Goal: Task Accomplishment & Management: Complete application form

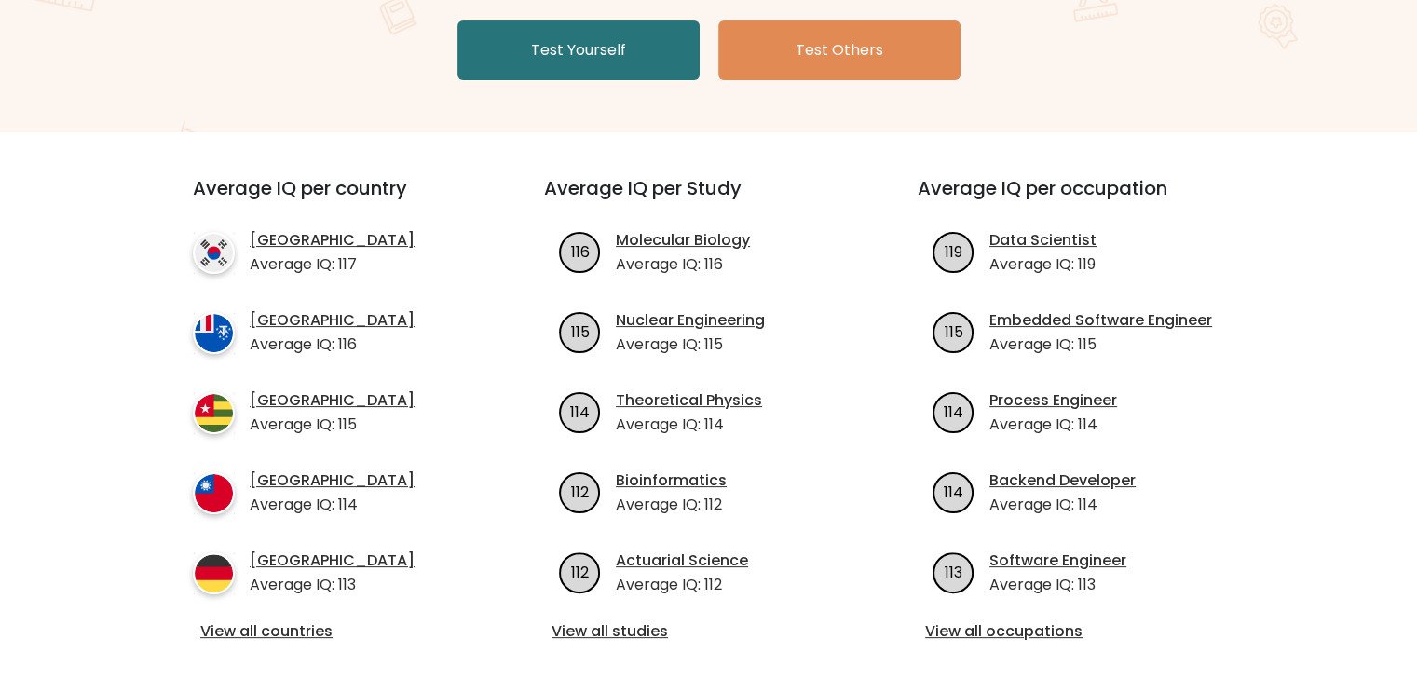
scroll to position [373, 0]
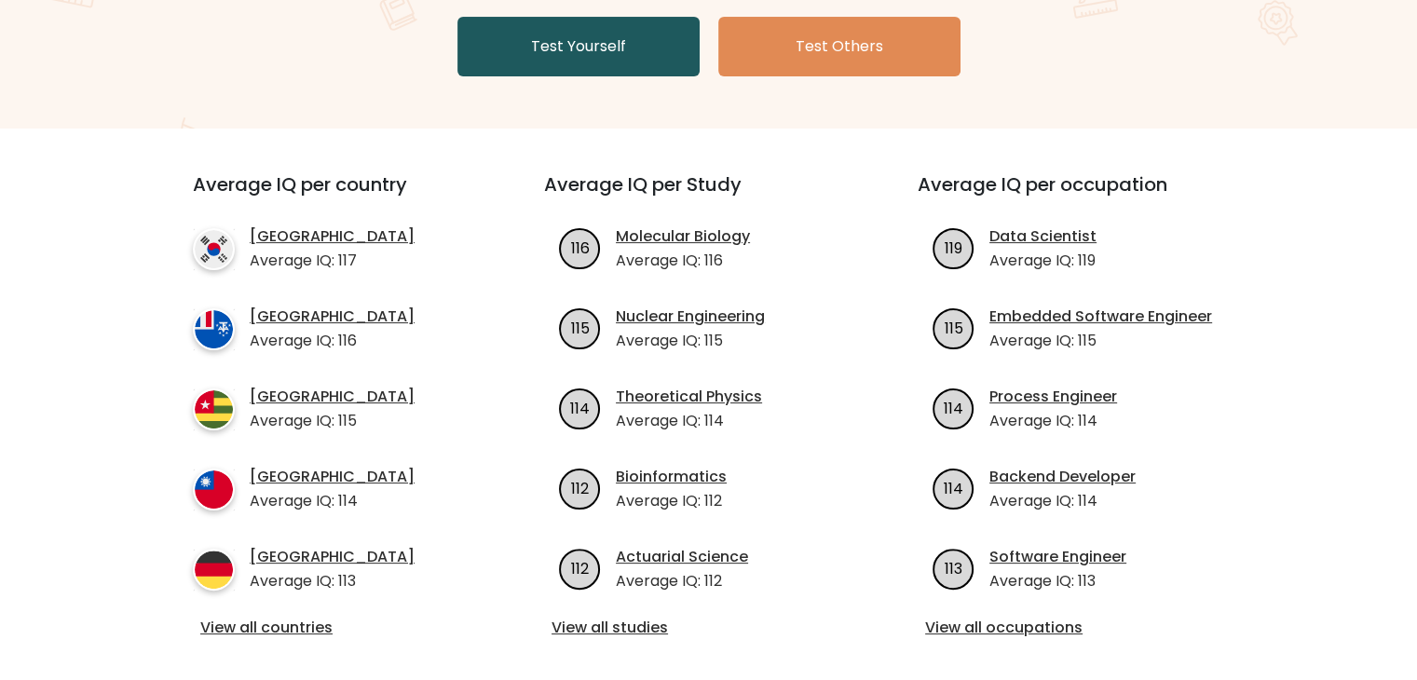
click at [609, 67] on link "Test Yourself" at bounding box center [578, 47] width 242 height 60
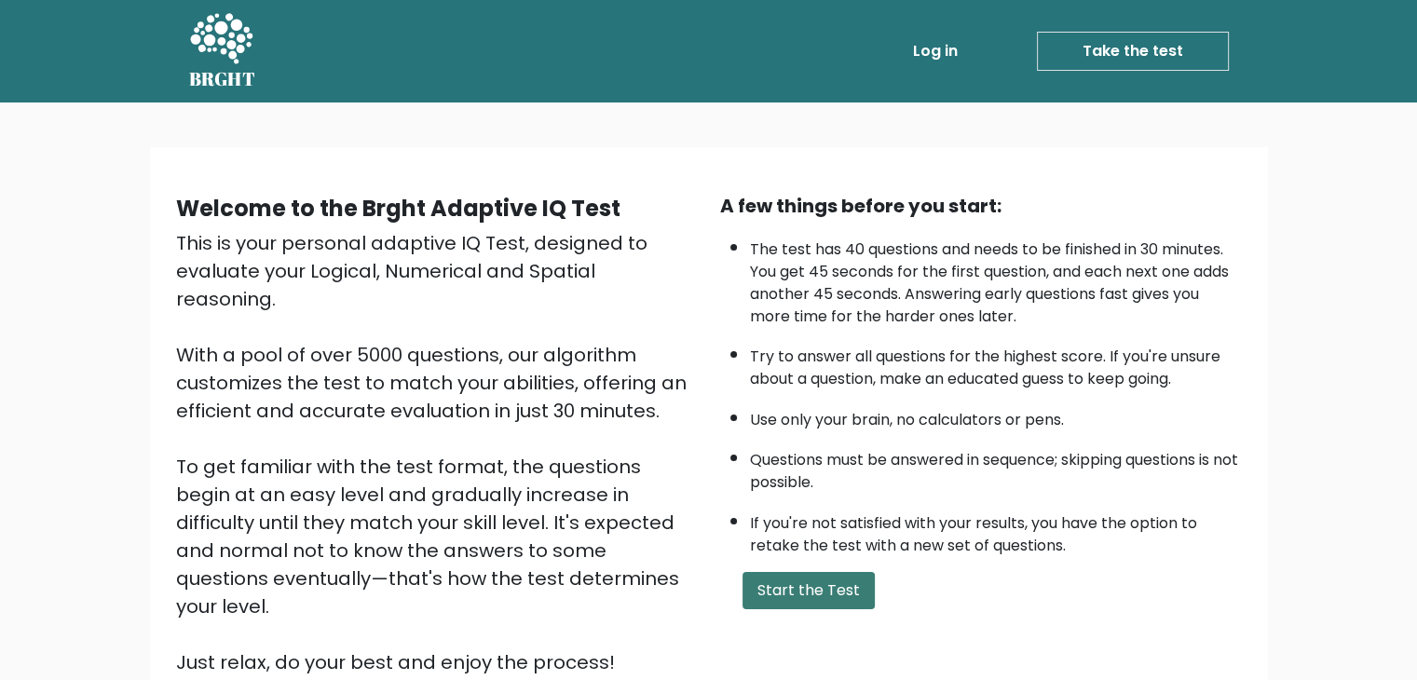
click at [809, 572] on button "Start the Test" at bounding box center [809, 590] width 132 height 37
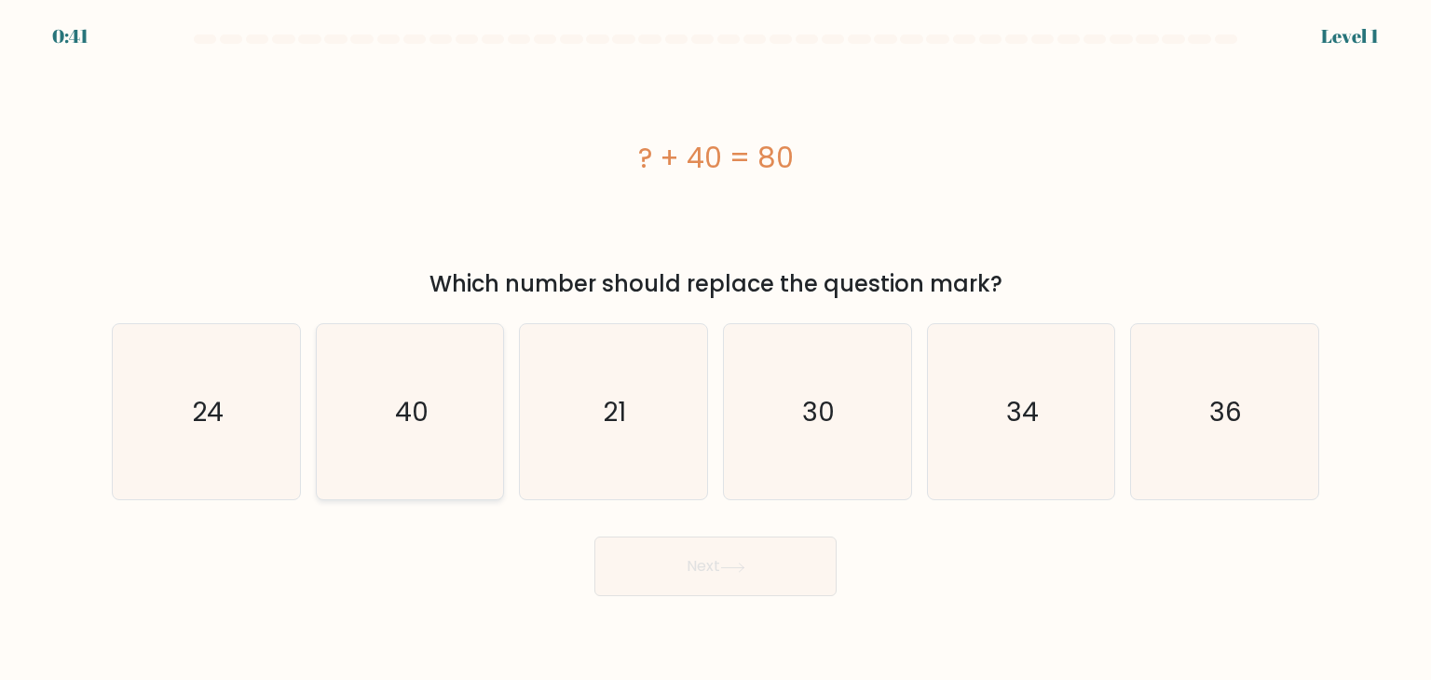
click at [369, 443] on icon "40" at bounding box center [409, 411] width 175 height 175
click at [716, 349] on input "b. 40" at bounding box center [716, 344] width 1 height 9
radio input "true"
click at [643, 548] on button "Next" at bounding box center [715, 567] width 242 height 60
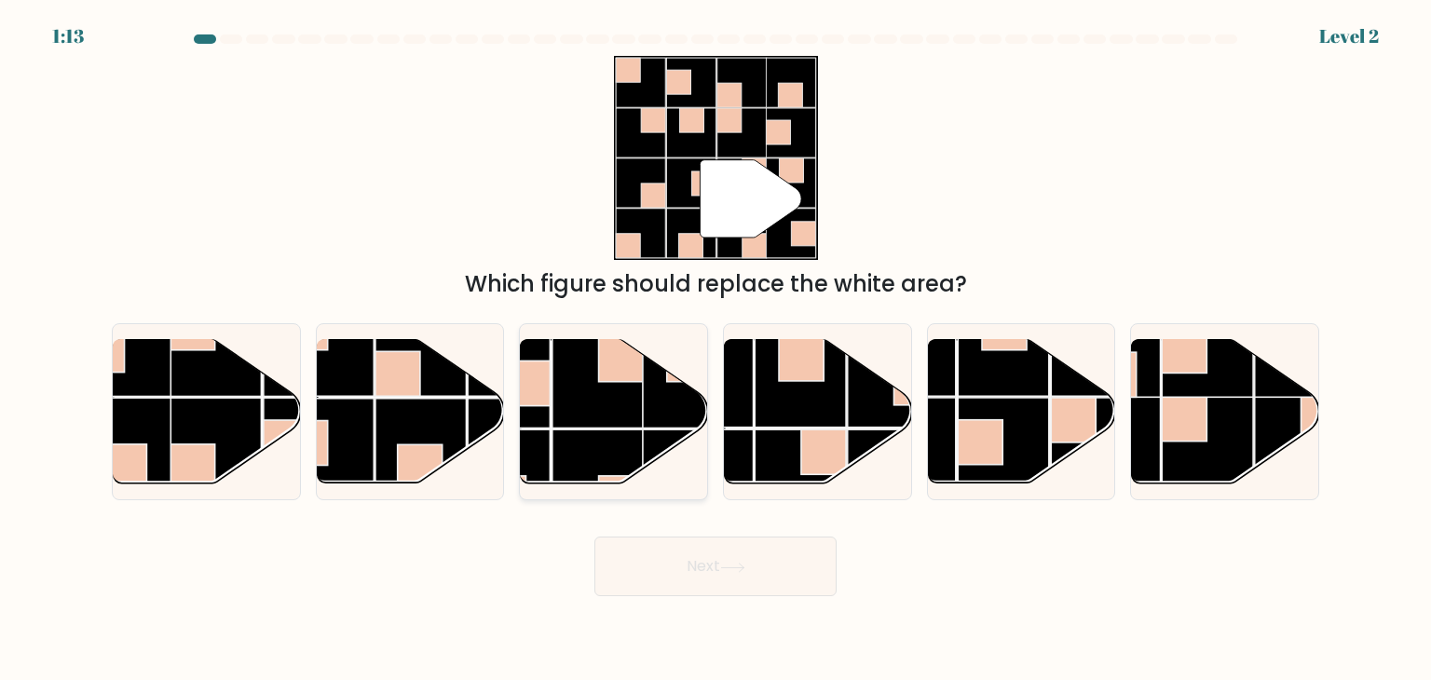
click at [569, 402] on rect at bounding box center [597, 381] width 91 height 91
click at [716, 349] on input "c." at bounding box center [716, 344] width 1 height 9
radio input "true"
click at [743, 560] on button "Next" at bounding box center [715, 567] width 242 height 60
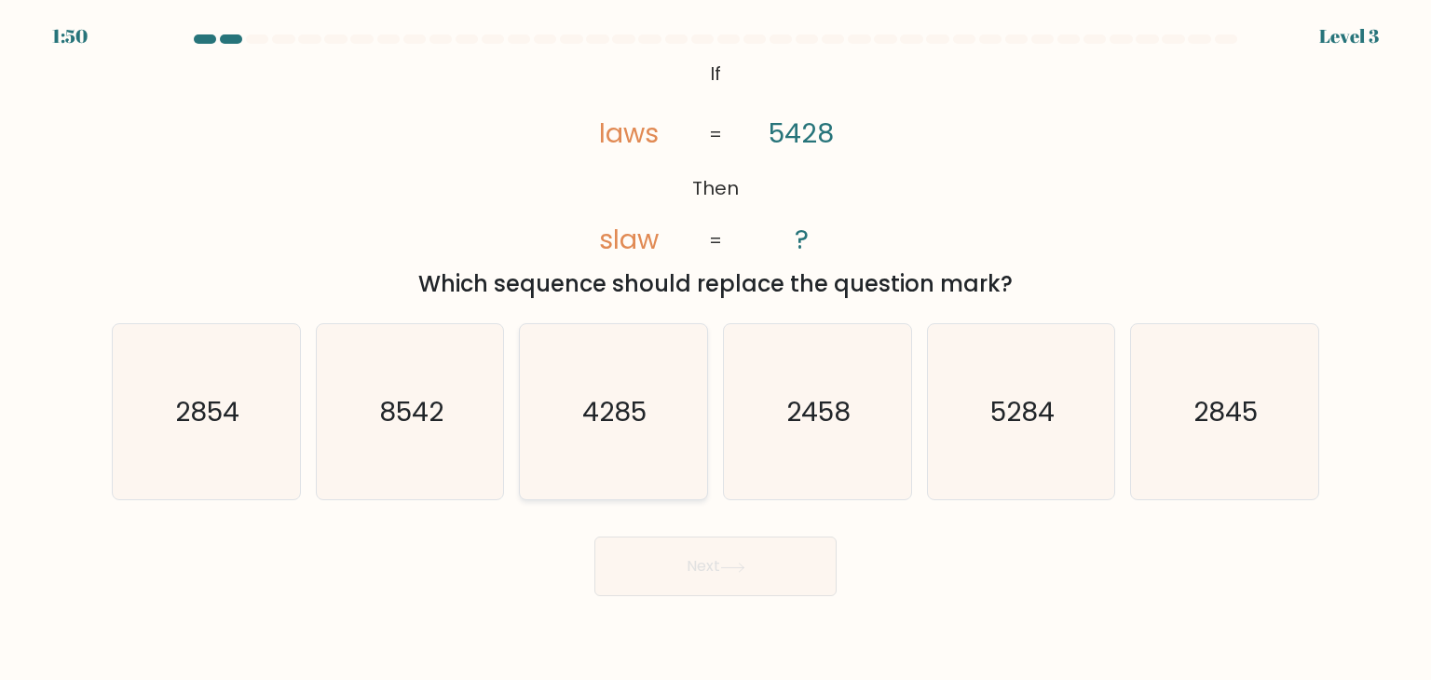
click at [578, 471] on icon "4285" at bounding box center [612, 411] width 175 height 175
click at [716, 349] on input "c. 4285" at bounding box center [716, 344] width 1 height 9
radio input "true"
click at [465, 405] on icon "8542" at bounding box center [409, 411] width 175 height 175
click at [716, 349] on input "b. 8542" at bounding box center [716, 344] width 1 height 9
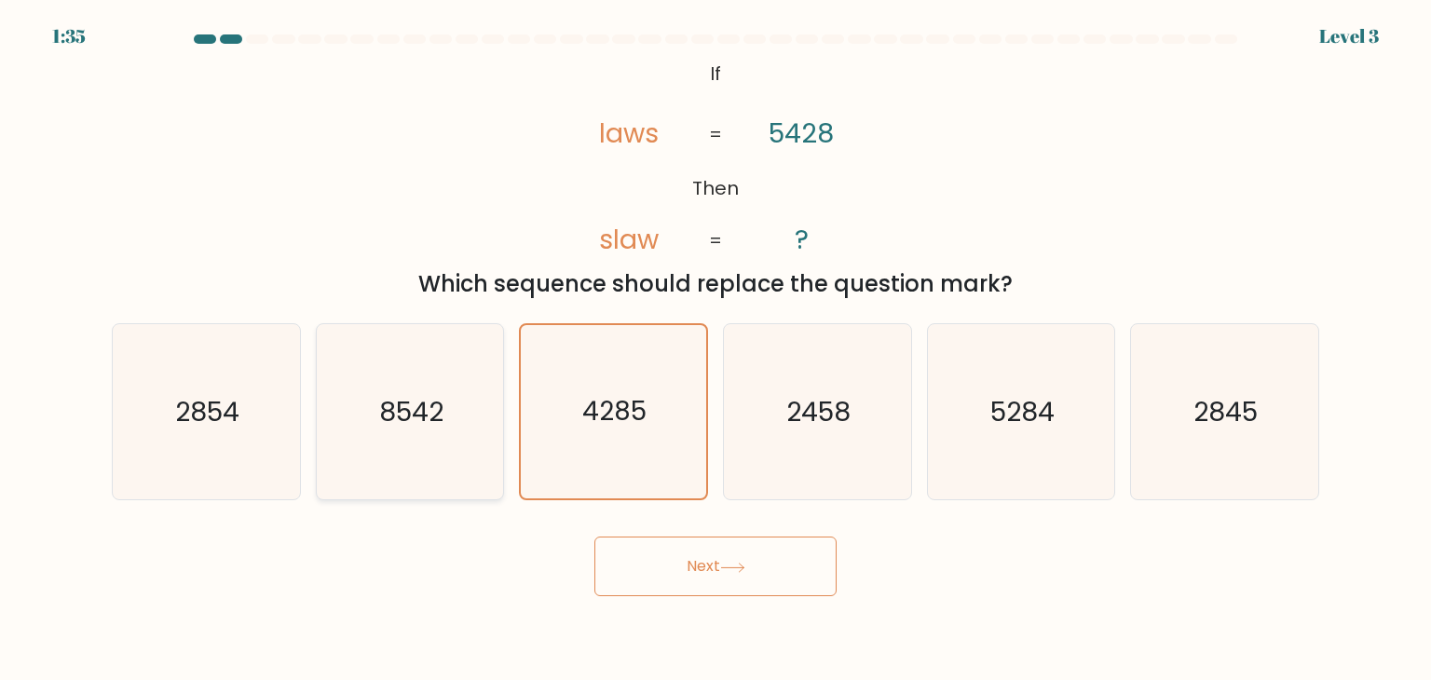
radio input "true"
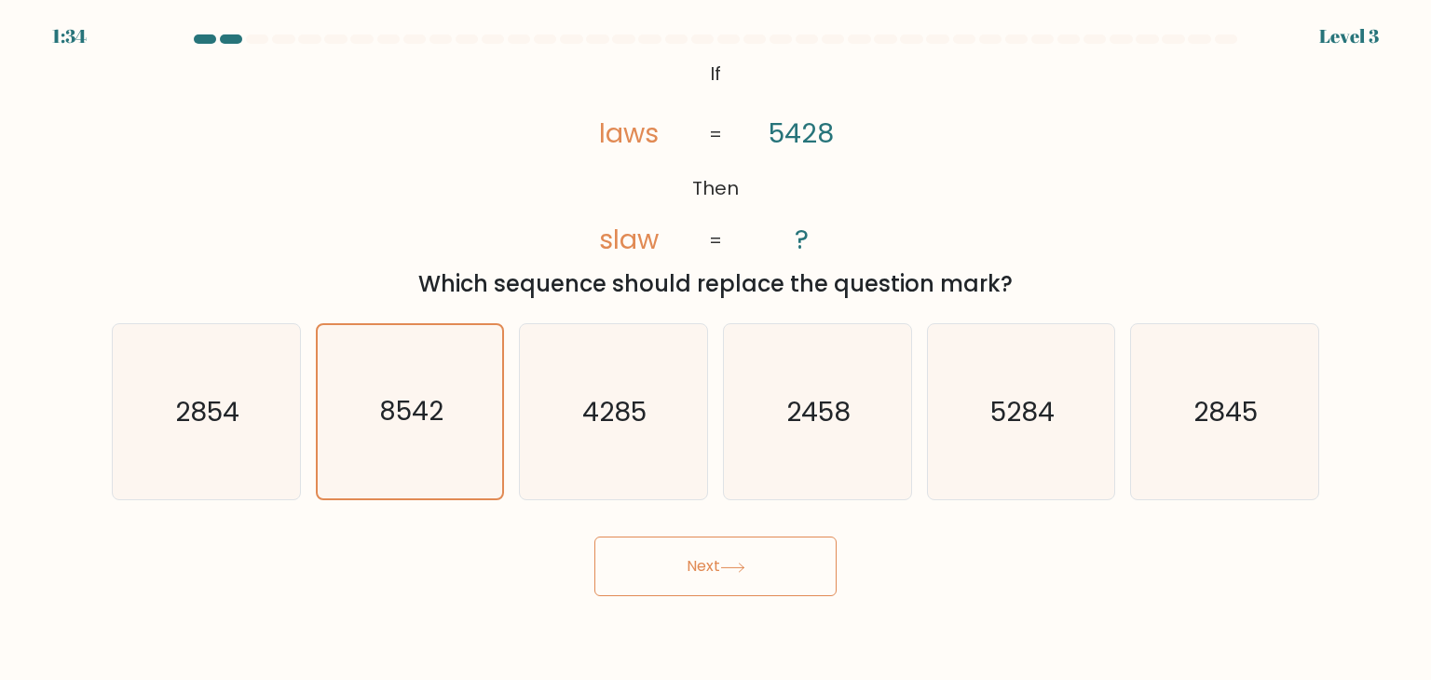
click at [639, 582] on button "Next" at bounding box center [715, 567] width 242 height 60
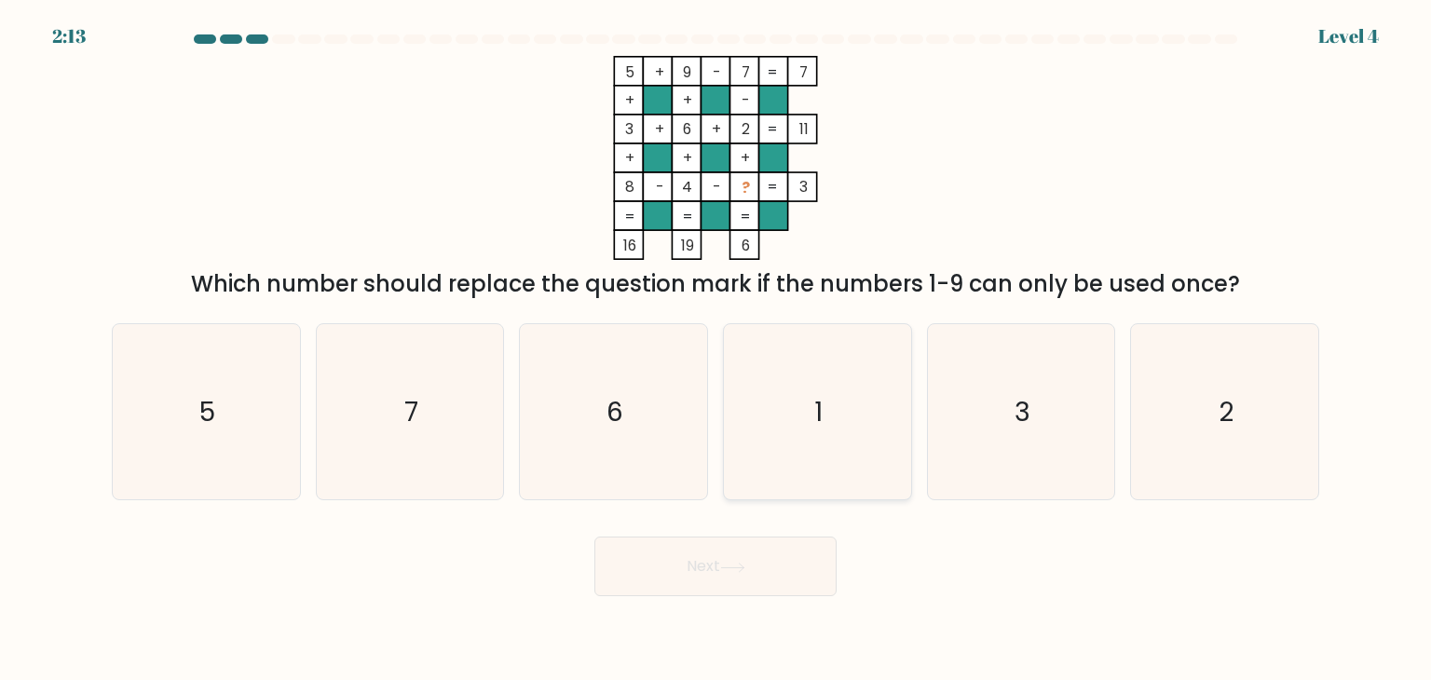
click at [816, 418] on text "1" at bounding box center [819, 411] width 8 height 37
click at [716, 349] on input "d. 1" at bounding box center [716, 344] width 1 height 9
radio input "true"
click at [793, 566] on button "Next" at bounding box center [715, 567] width 242 height 60
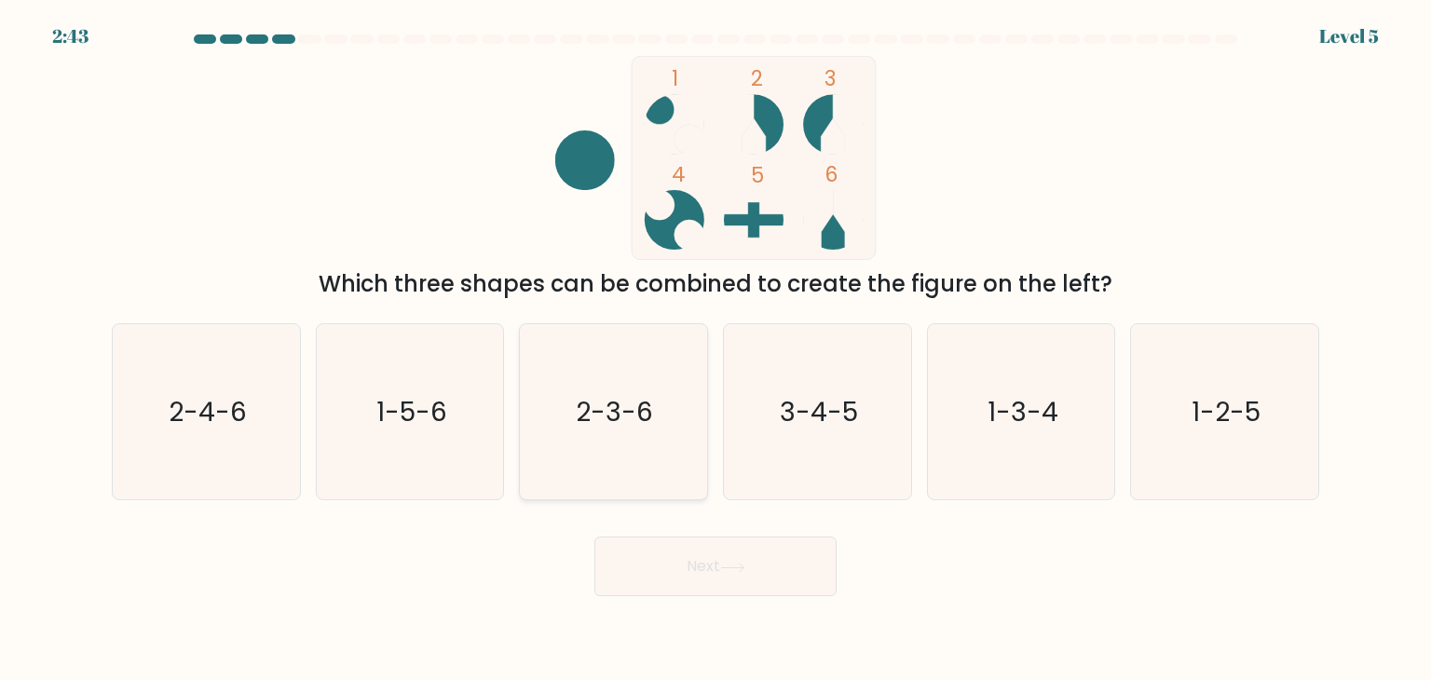
click at [644, 386] on icon "2-3-6" at bounding box center [612, 411] width 175 height 175
click at [716, 349] on input "c. 2-3-6" at bounding box center [716, 344] width 1 height 9
radio input "true"
click at [745, 544] on button "Next" at bounding box center [715, 567] width 242 height 60
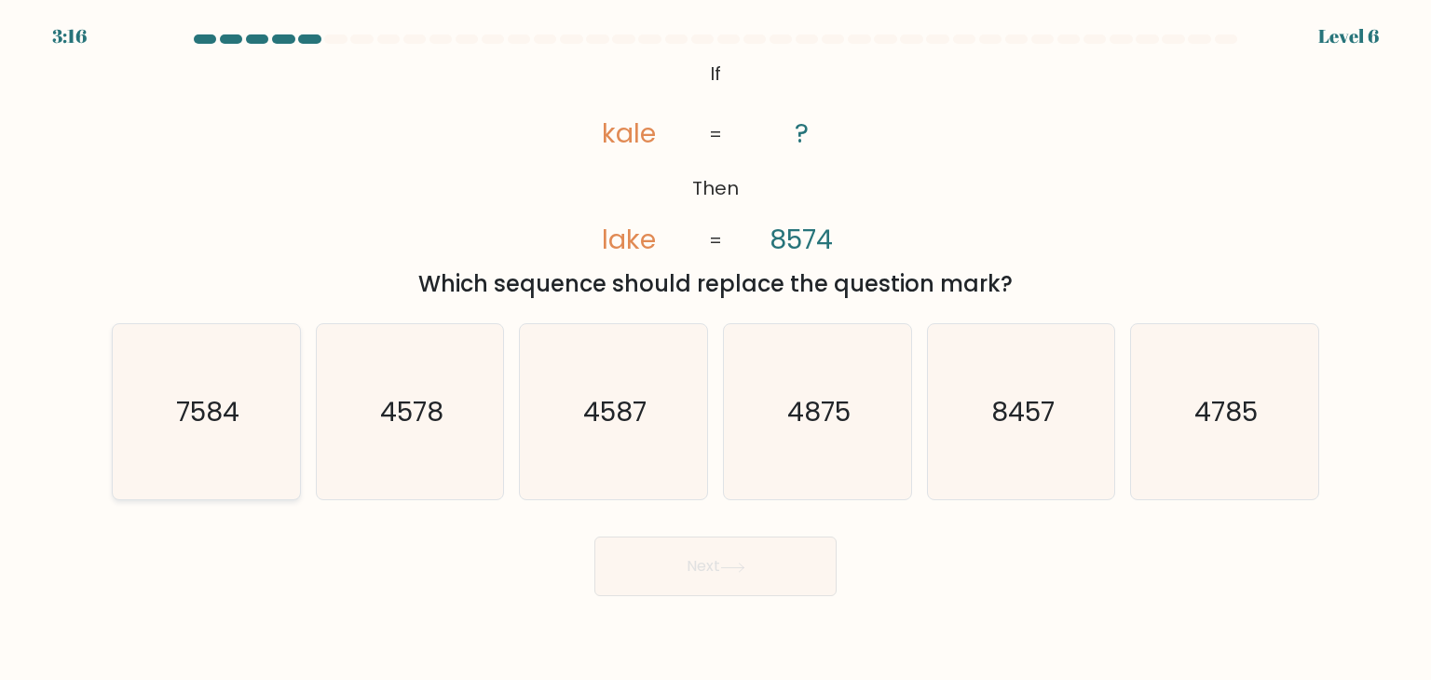
click at [239, 398] on icon "7584" at bounding box center [205, 411] width 175 height 175
click at [716, 349] on input "a. 7584" at bounding box center [716, 344] width 1 height 9
radio input "true"
click at [717, 559] on button "Next" at bounding box center [715, 567] width 242 height 60
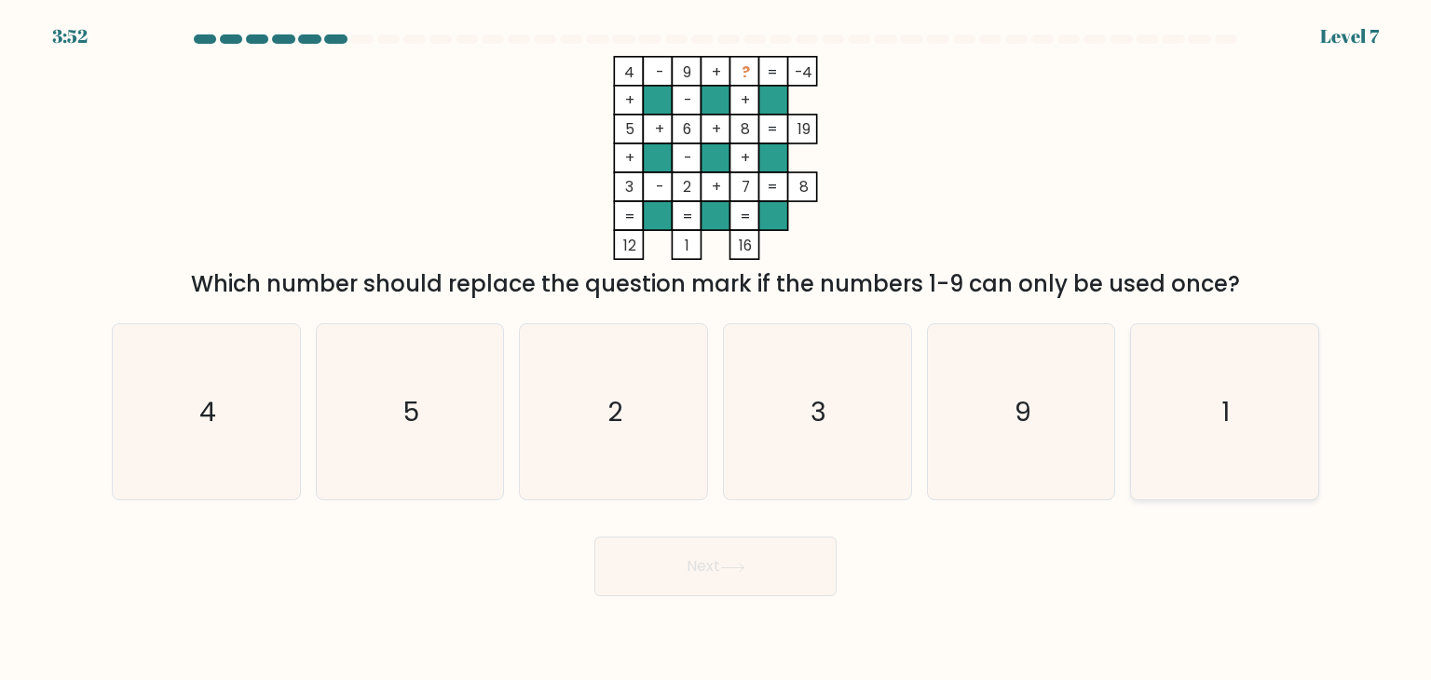
click at [1189, 444] on icon "1" at bounding box center [1224, 411] width 175 height 175
click at [716, 349] on input "f. 1" at bounding box center [716, 344] width 1 height 9
radio input "true"
click at [795, 551] on button "Next" at bounding box center [715, 567] width 242 height 60
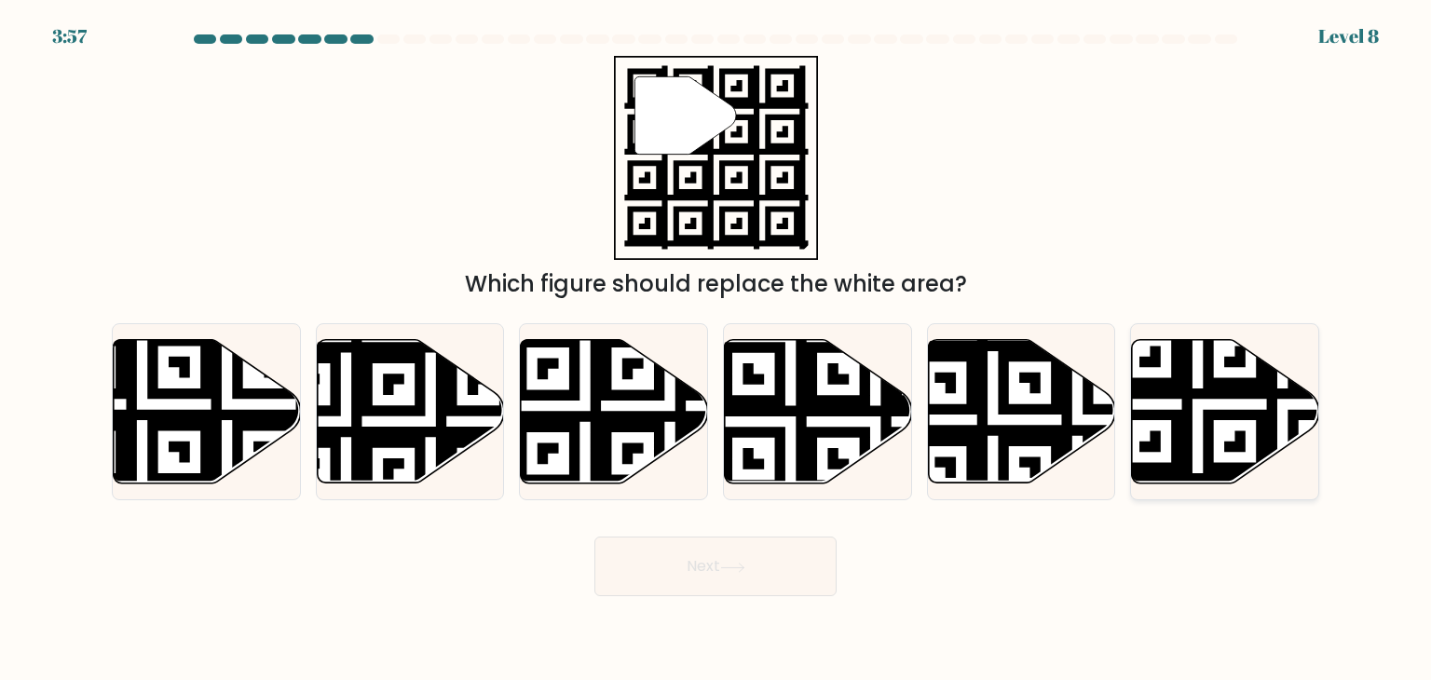
click at [1132, 414] on icon at bounding box center [1282, 489] width 339 height 339
click at [716, 349] on input "f." at bounding box center [716, 344] width 1 height 9
radio input "true"
click at [706, 567] on button "Next" at bounding box center [715, 567] width 242 height 60
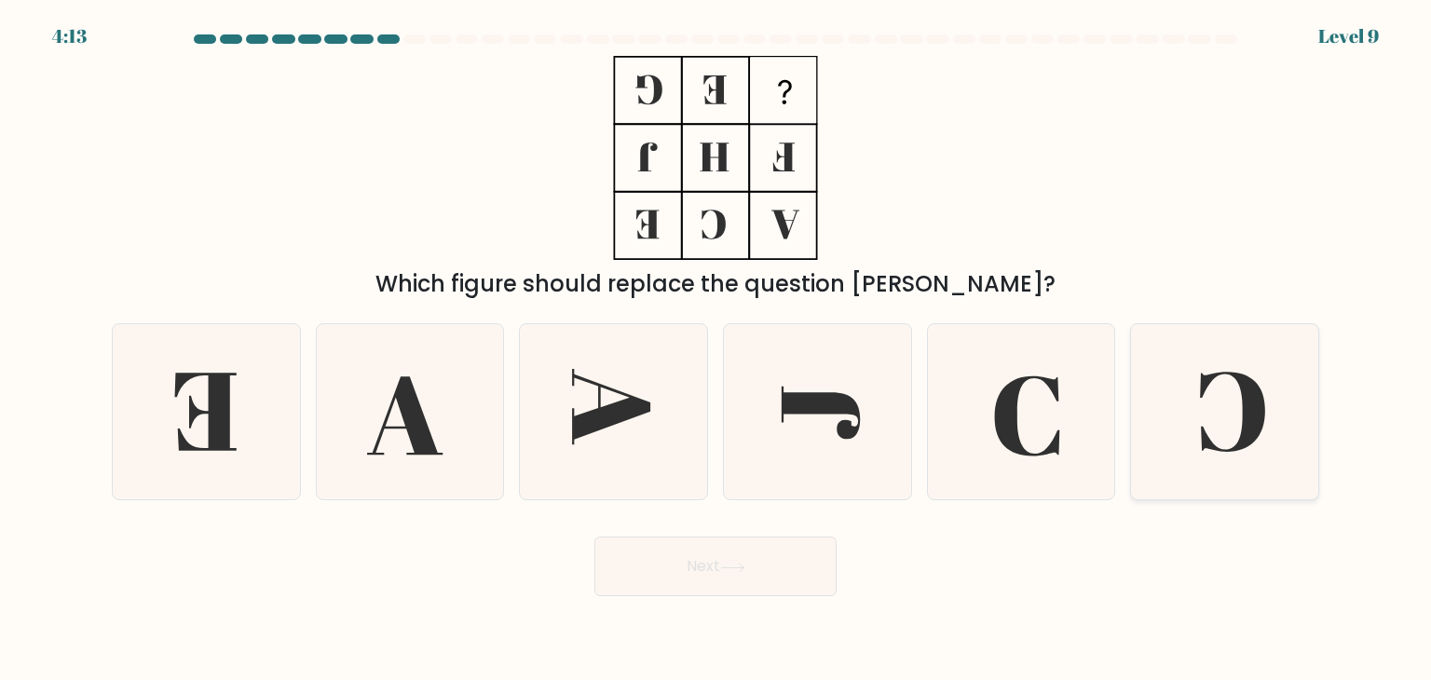
click at [1189, 412] on icon at bounding box center [1224, 411] width 175 height 175
click at [716, 349] on input "f." at bounding box center [716, 344] width 1 height 9
radio input "true"
click at [774, 569] on button "Next" at bounding box center [715, 567] width 242 height 60
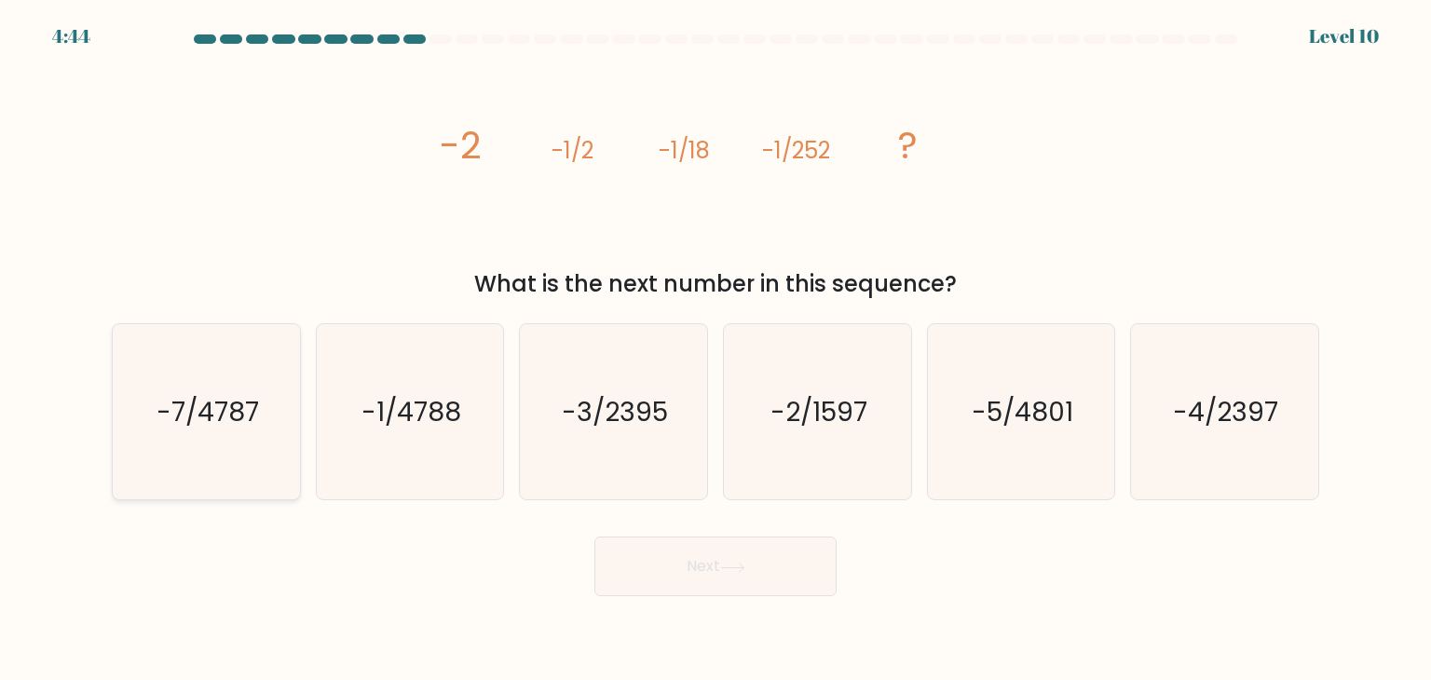
click at [280, 416] on icon "-7/4787" at bounding box center [205, 411] width 175 height 175
click at [716, 349] on input "a. -7/4787" at bounding box center [716, 344] width 1 height 9
radio input "true"
click at [801, 574] on button "Next" at bounding box center [715, 567] width 242 height 60
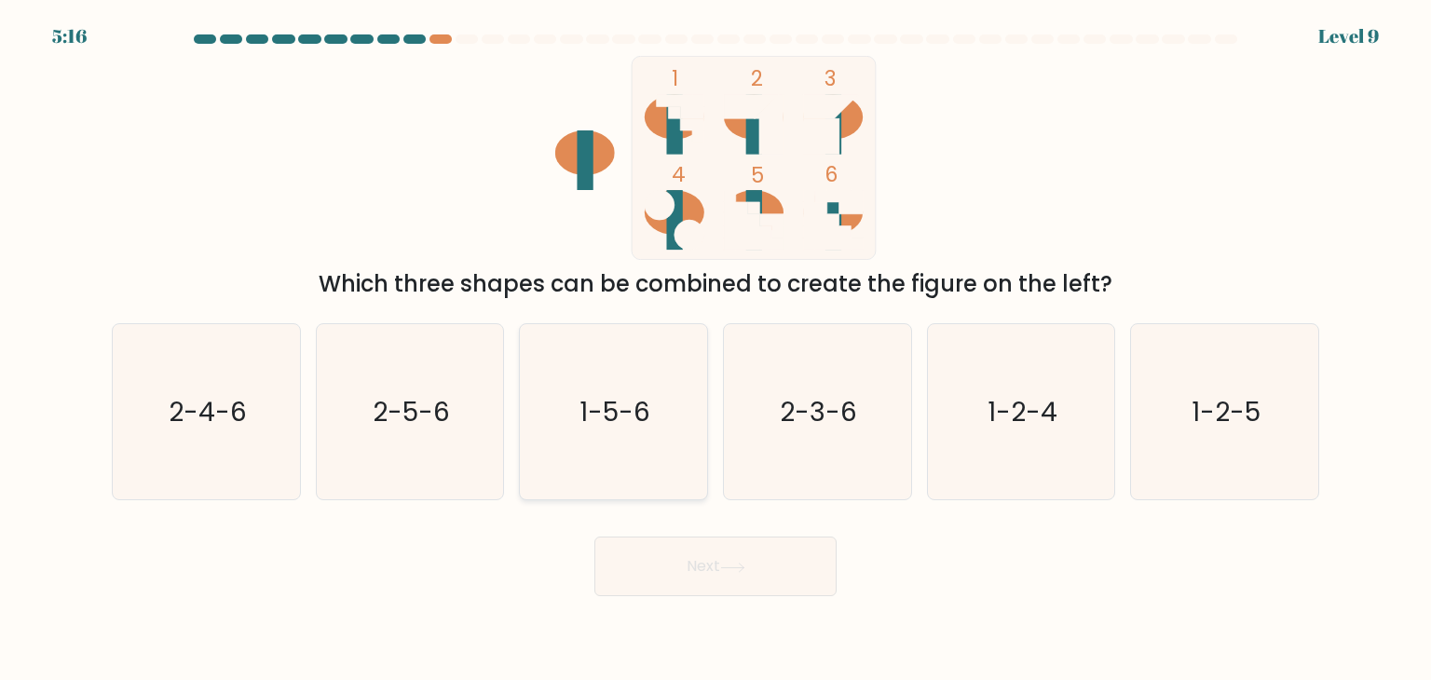
click at [665, 442] on icon "1-5-6" at bounding box center [612, 411] width 175 height 175
click at [716, 349] on input "c. 1-5-6" at bounding box center [716, 344] width 1 height 9
radio input "true"
click at [717, 580] on button "Next" at bounding box center [715, 567] width 242 height 60
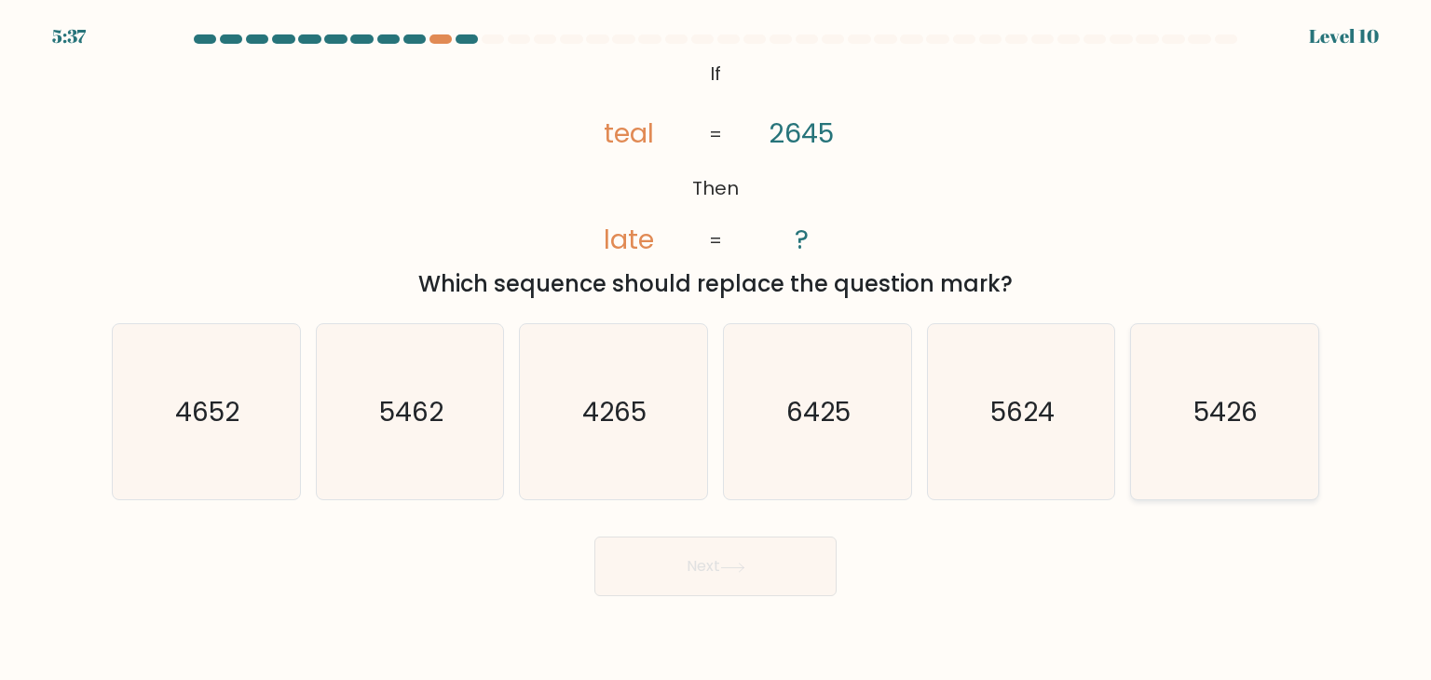
click at [1181, 426] on icon "5426" at bounding box center [1224, 411] width 175 height 175
click at [716, 349] on input "f. 5426" at bounding box center [716, 344] width 1 height 9
radio input "true"
click at [801, 535] on div "Next" at bounding box center [716, 560] width 1230 height 74
click at [749, 552] on button "Next" at bounding box center [715, 567] width 242 height 60
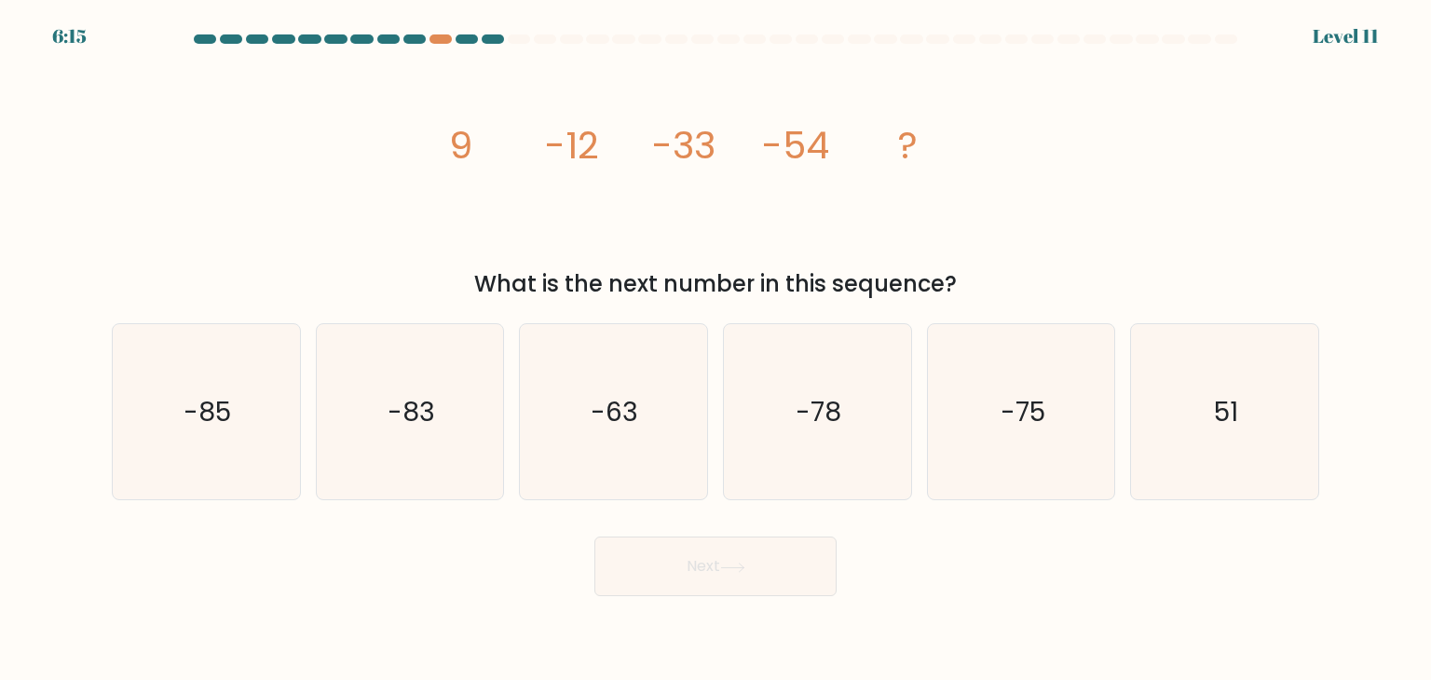
click at [613, 519] on form at bounding box center [715, 315] width 1431 height 562
click at [840, 436] on icon "-78" at bounding box center [817, 411] width 175 height 175
click at [716, 349] on input "d. -78" at bounding box center [716, 344] width 1 height 9
radio input "true"
click at [794, 558] on button "Next" at bounding box center [715, 567] width 242 height 60
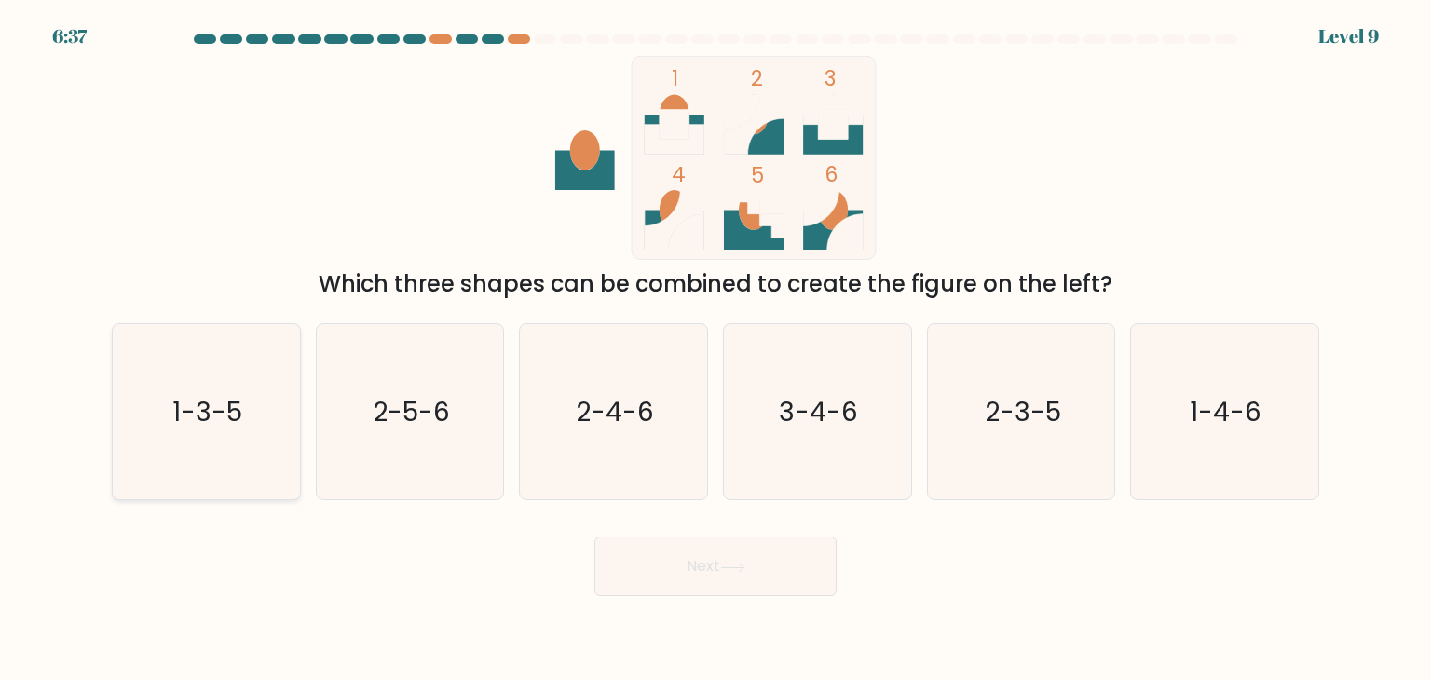
click at [171, 432] on icon "1-3-5" at bounding box center [205, 411] width 175 height 175
click at [716, 349] on input "a. 1-3-5" at bounding box center [716, 344] width 1 height 9
radio input "true"
click at [777, 581] on button "Next" at bounding box center [715, 567] width 242 height 60
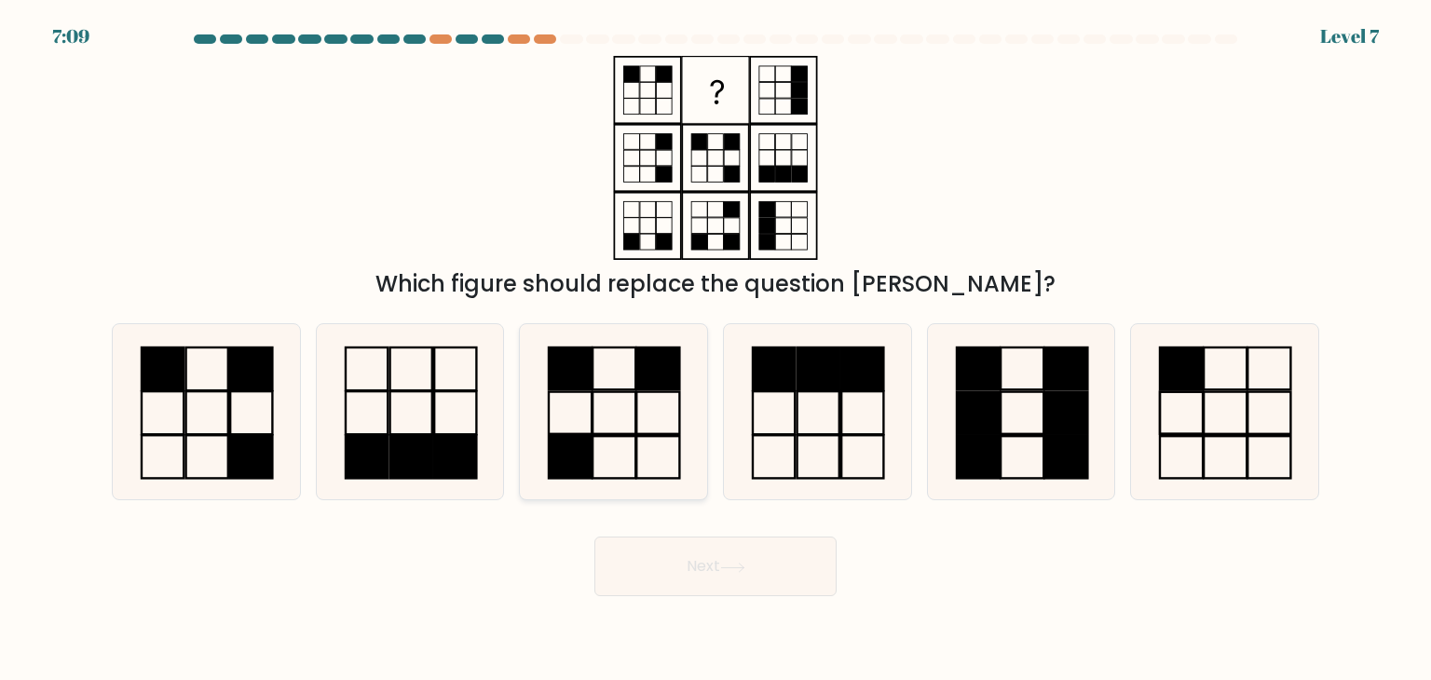
click at [645, 440] on icon at bounding box center [612, 411] width 175 height 175
click at [716, 349] on input "c." at bounding box center [716, 344] width 1 height 9
radio input "true"
click at [660, 577] on button "Next" at bounding box center [715, 567] width 242 height 60
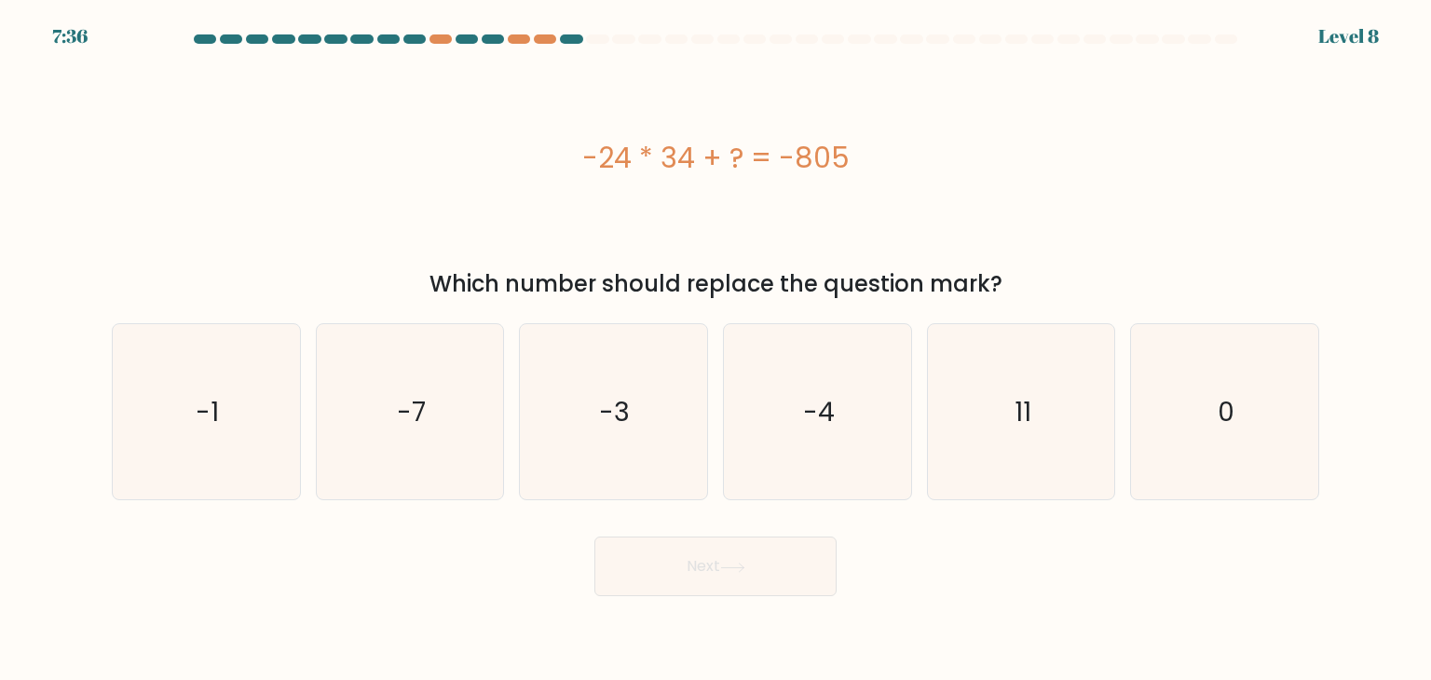
click at [749, 586] on button "Next" at bounding box center [715, 567] width 242 height 60
click at [1006, 439] on icon "11" at bounding box center [1021, 411] width 175 height 175
click at [716, 349] on input "e. 11" at bounding box center [716, 344] width 1 height 9
radio input "true"
click at [721, 552] on button "Next" at bounding box center [715, 567] width 242 height 60
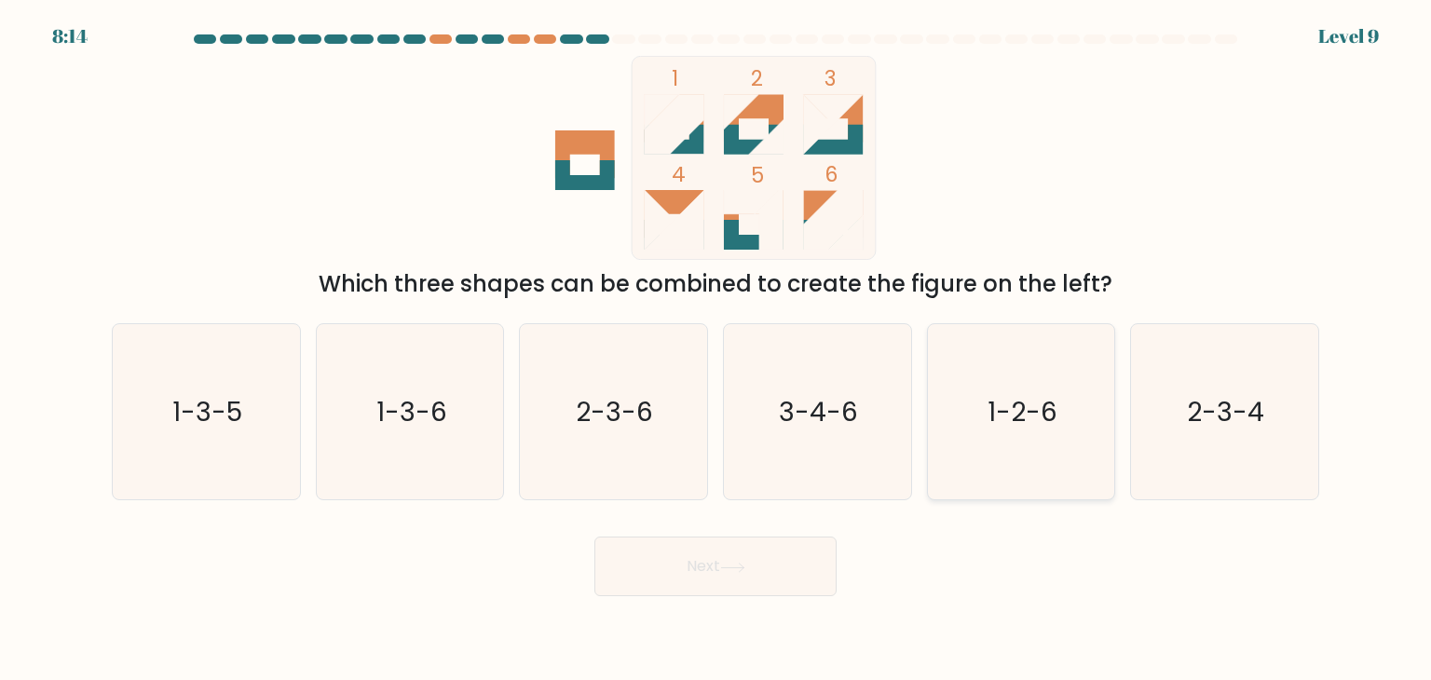
click at [1050, 436] on icon "1-2-6" at bounding box center [1021, 411] width 175 height 175
click at [716, 349] on input "e. 1-2-6" at bounding box center [716, 344] width 1 height 9
radio input "true"
click at [697, 562] on button "Next" at bounding box center [715, 567] width 242 height 60
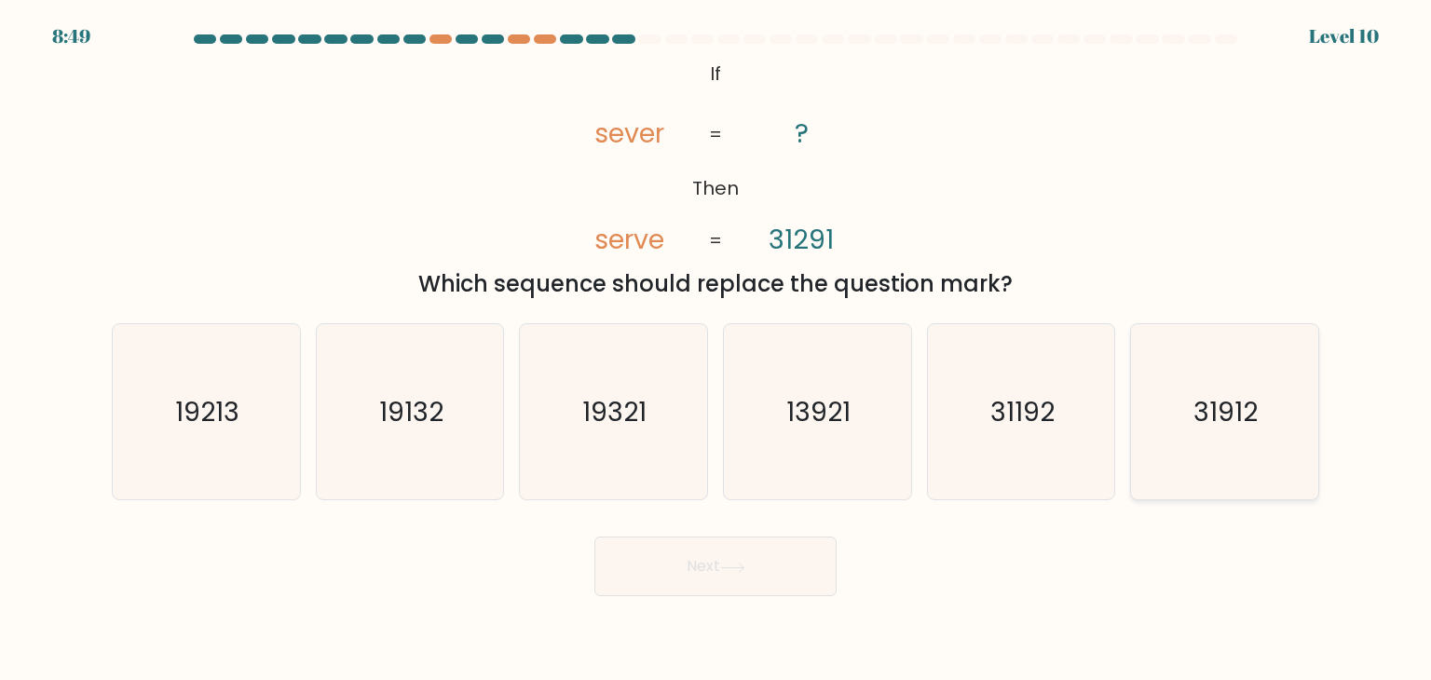
click at [1184, 438] on icon "31912" at bounding box center [1224, 411] width 175 height 175
click at [716, 349] on input "f. 31912" at bounding box center [716, 344] width 1 height 9
radio input "true"
click at [652, 587] on button "Next" at bounding box center [715, 567] width 242 height 60
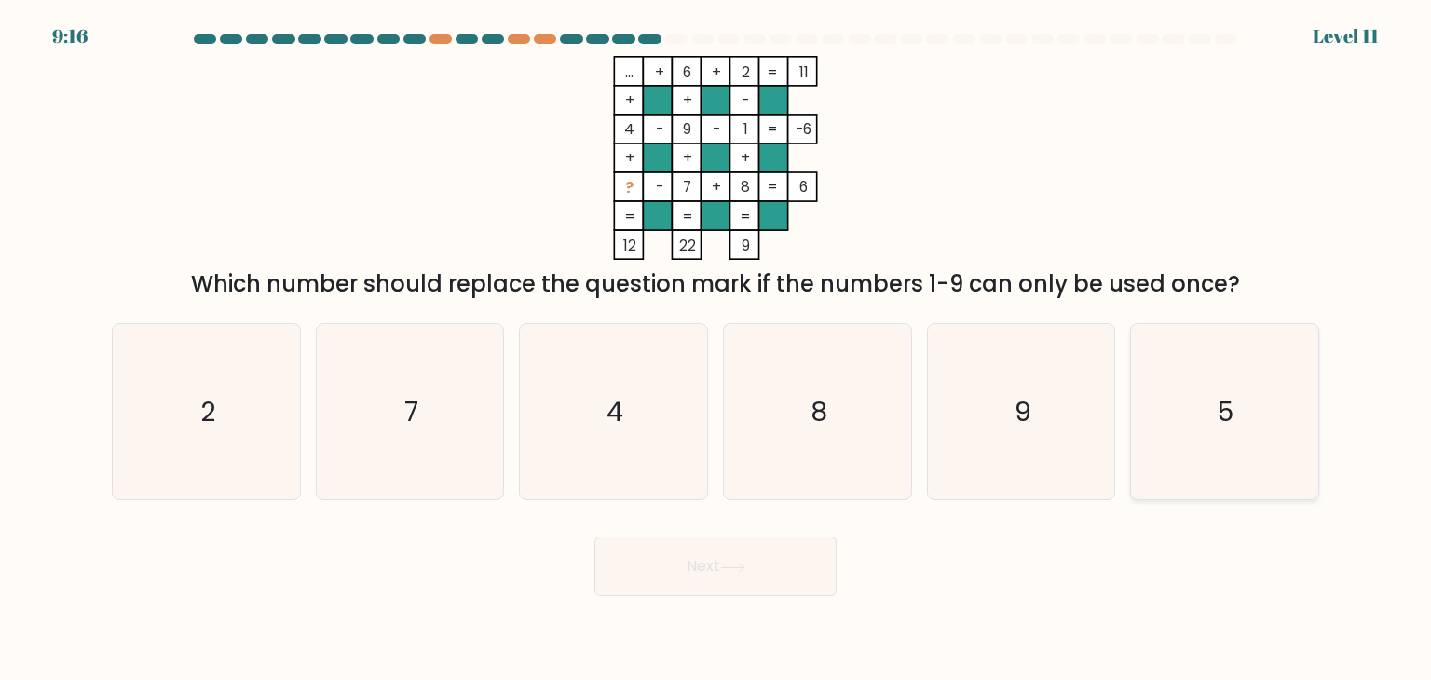
click at [1205, 430] on icon "5" at bounding box center [1224, 411] width 175 height 175
click at [716, 349] on input "f. 5" at bounding box center [716, 344] width 1 height 9
radio input "true"
click at [807, 571] on button "Next" at bounding box center [715, 567] width 242 height 60
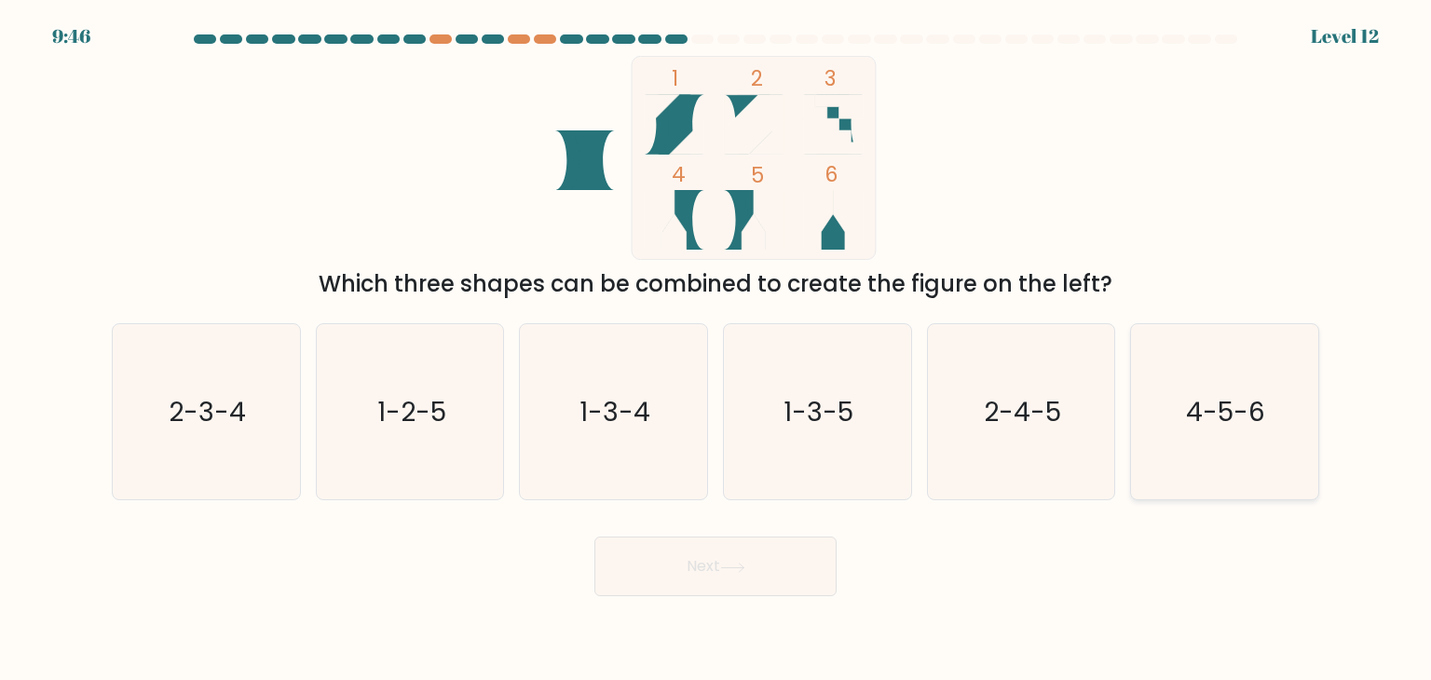
click at [1216, 469] on icon "4-5-6" at bounding box center [1224, 411] width 175 height 175
click at [716, 349] on input "f. 4-5-6" at bounding box center [716, 344] width 1 height 9
radio input "true"
click at [783, 566] on button "Next" at bounding box center [715, 567] width 242 height 60
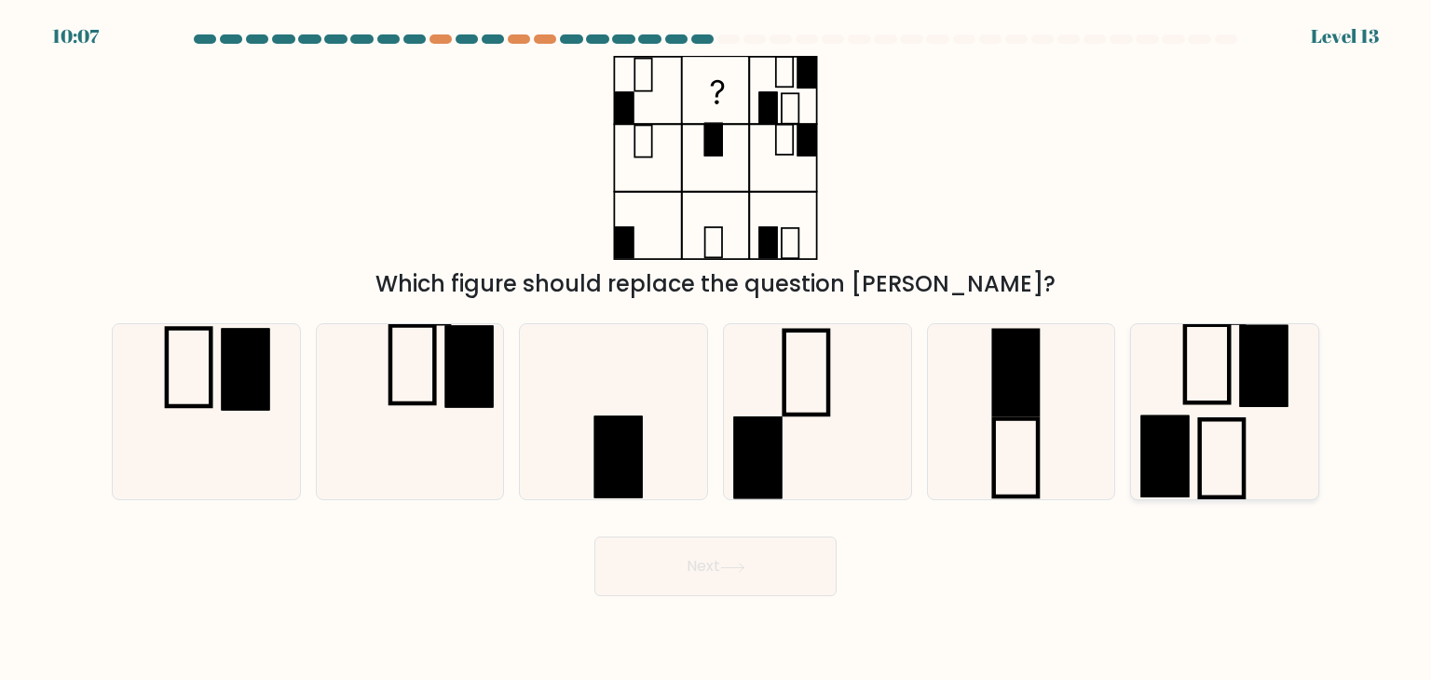
click at [1227, 474] on icon at bounding box center [1224, 411] width 175 height 175
click at [716, 349] on input "f." at bounding box center [716, 344] width 1 height 9
radio input "true"
click at [673, 572] on button "Next" at bounding box center [715, 567] width 242 height 60
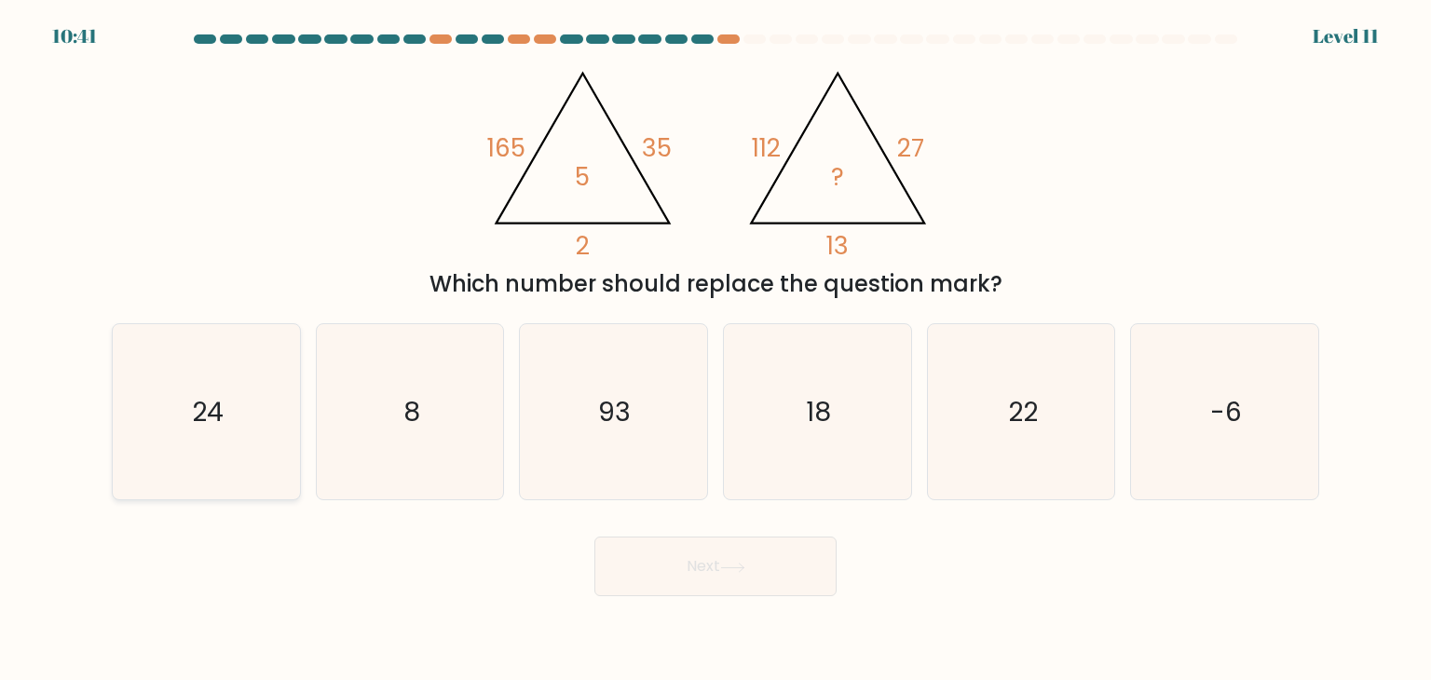
click at [208, 406] on text "24" at bounding box center [208, 411] width 32 height 37
click at [716, 349] on input "a. 24" at bounding box center [716, 344] width 1 height 9
radio input "true"
click at [853, 433] on icon "18" at bounding box center [817, 411] width 175 height 175
click at [716, 349] on input "d. 18" at bounding box center [716, 344] width 1 height 9
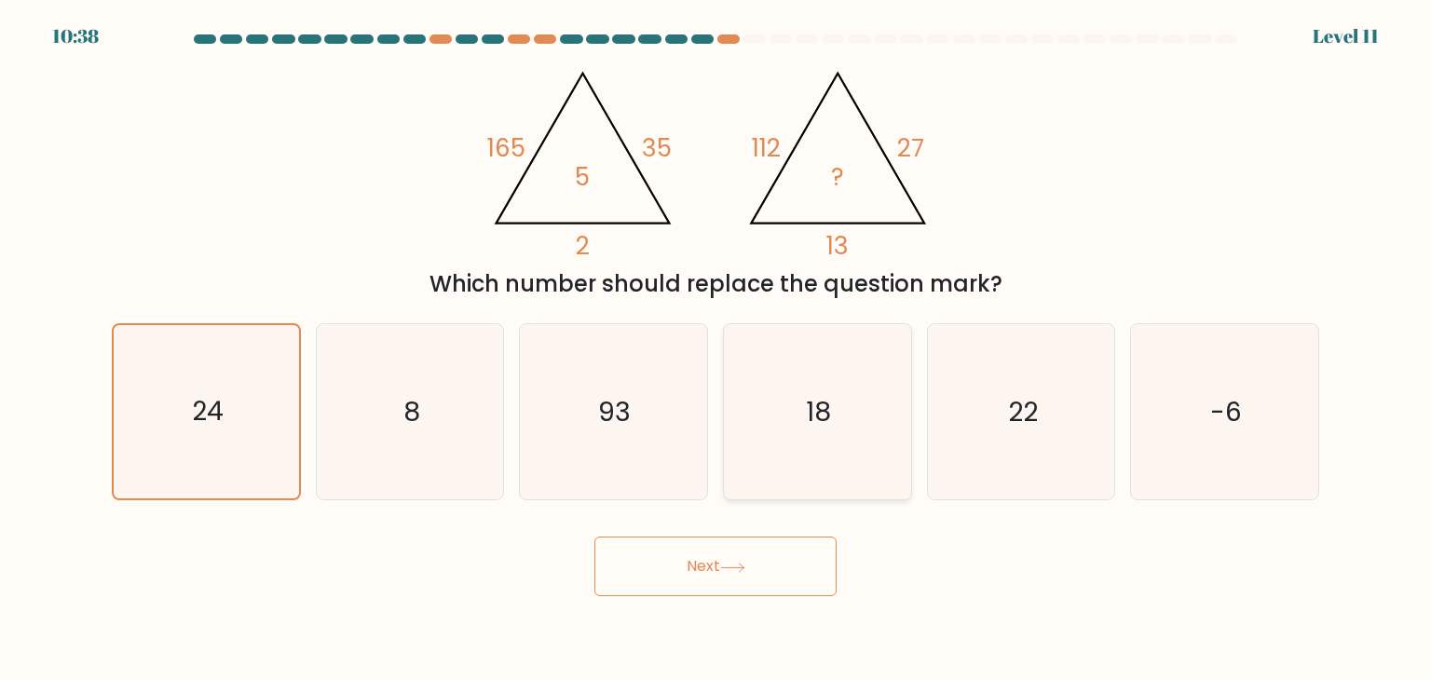
radio input "true"
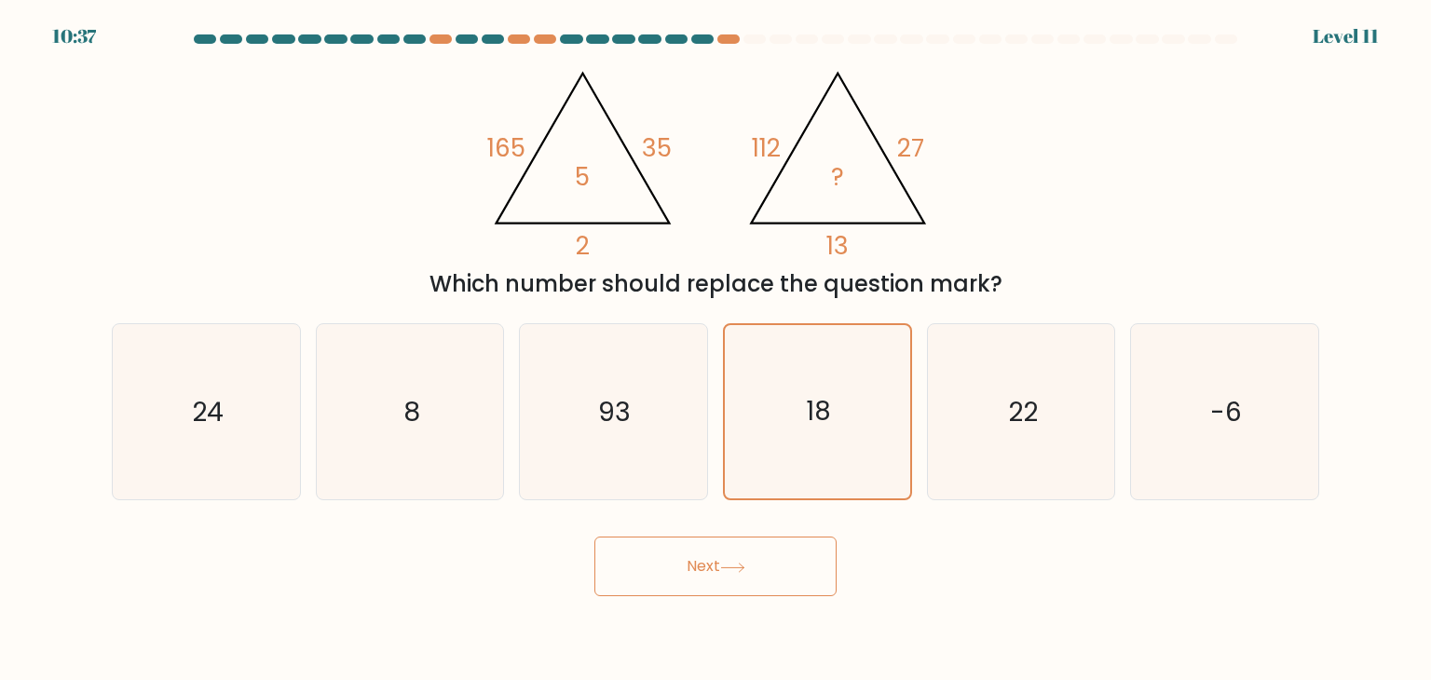
click at [750, 553] on button "Next" at bounding box center [715, 567] width 242 height 60
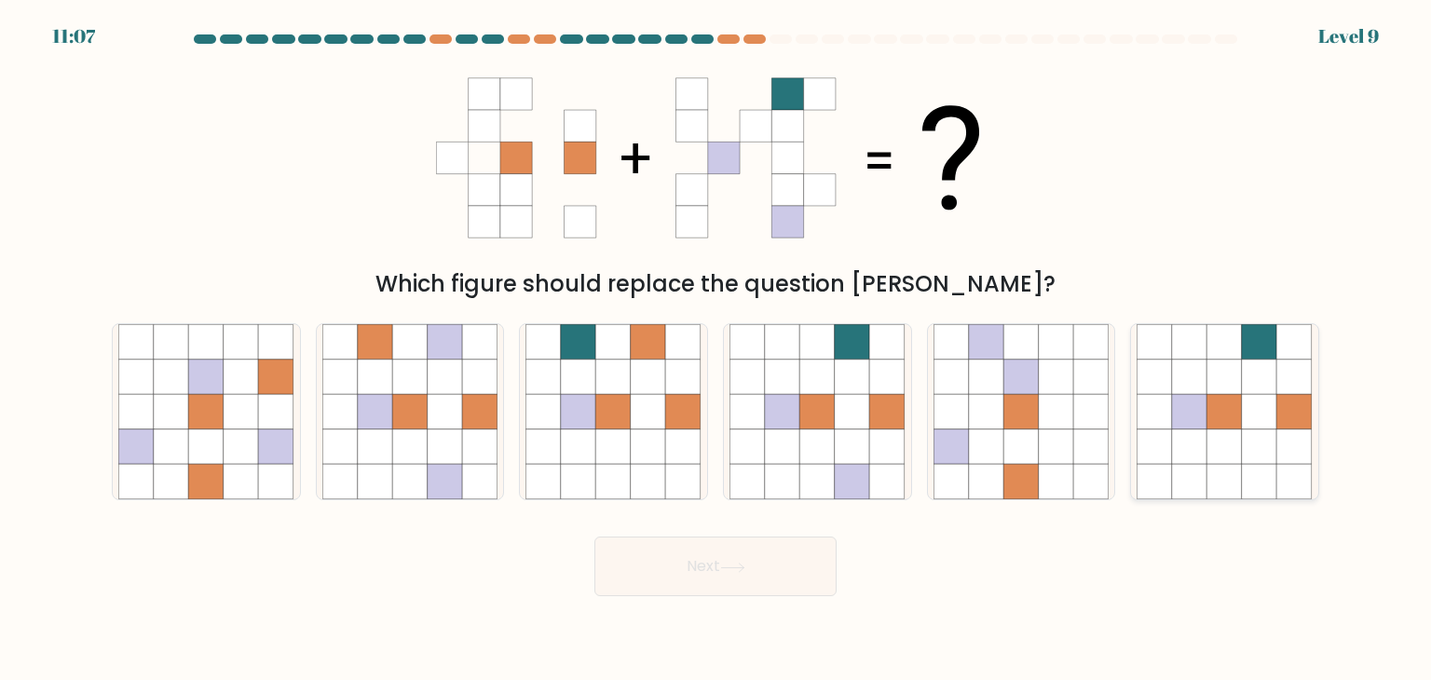
click at [1189, 416] on icon at bounding box center [1189, 411] width 35 height 35
click at [716, 349] on input "f." at bounding box center [716, 344] width 1 height 9
radio input "true"
click at [690, 564] on button "Next" at bounding box center [715, 567] width 242 height 60
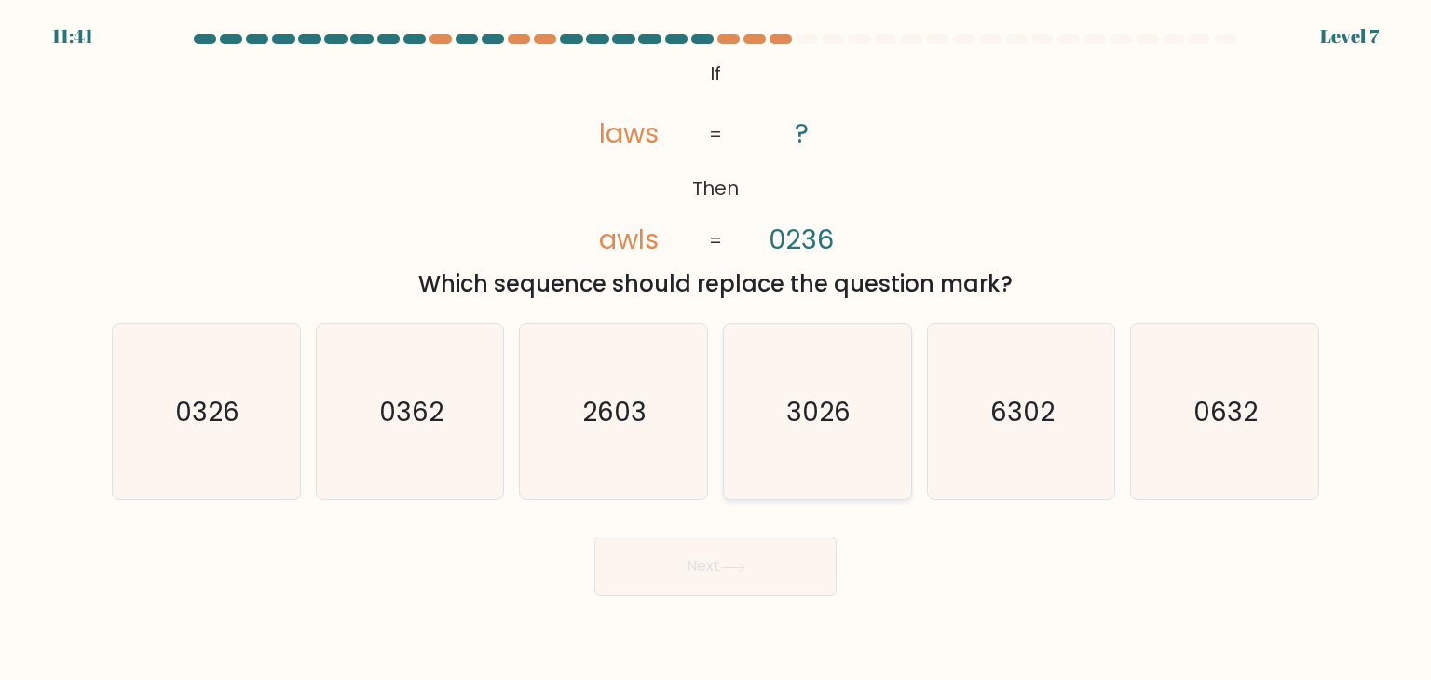
click at [820, 417] on text "3026" at bounding box center [819, 411] width 64 height 37
click at [716, 349] on input "d. 3026" at bounding box center [716, 344] width 1 height 9
radio input "true"
click at [756, 569] on button "Next" at bounding box center [715, 567] width 242 height 60
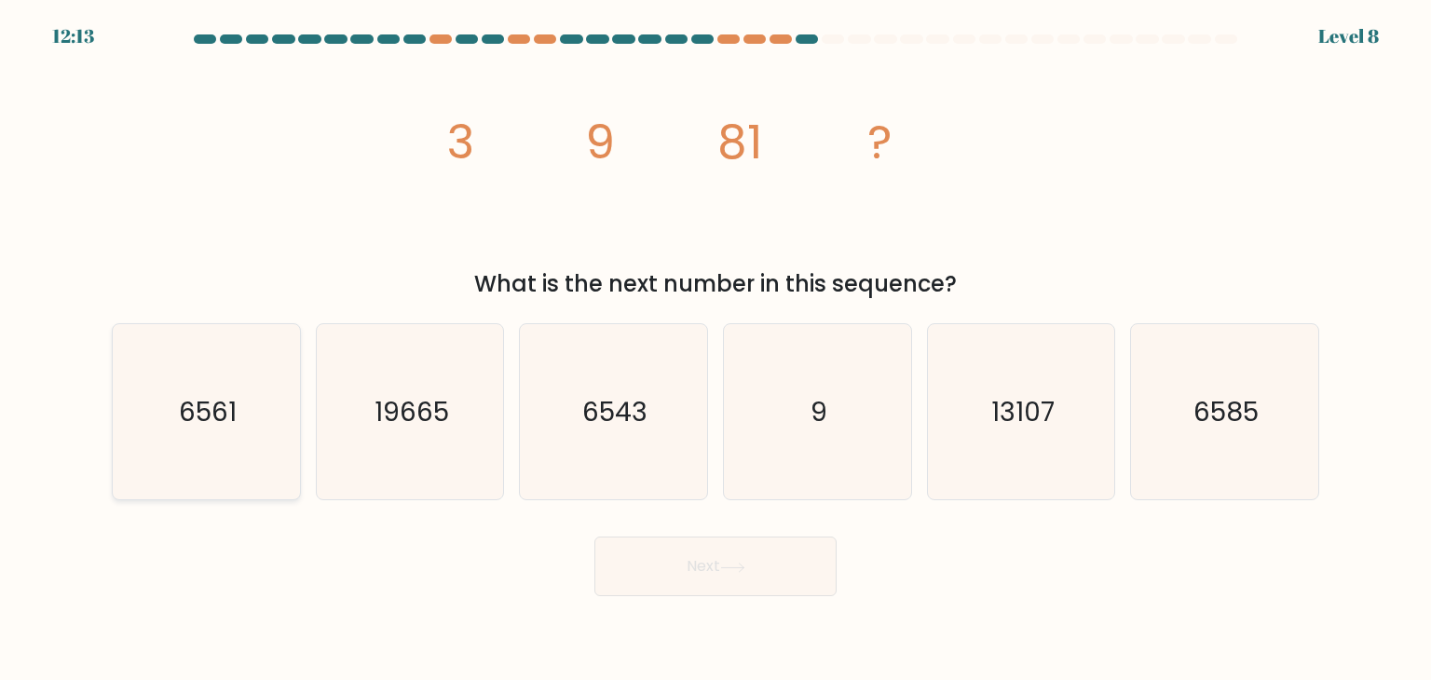
click at [271, 416] on icon "6561" at bounding box center [205, 411] width 175 height 175
click at [716, 349] on input "a. 6561" at bounding box center [716, 344] width 1 height 9
radio input "true"
click at [814, 538] on button "Next" at bounding box center [715, 567] width 242 height 60
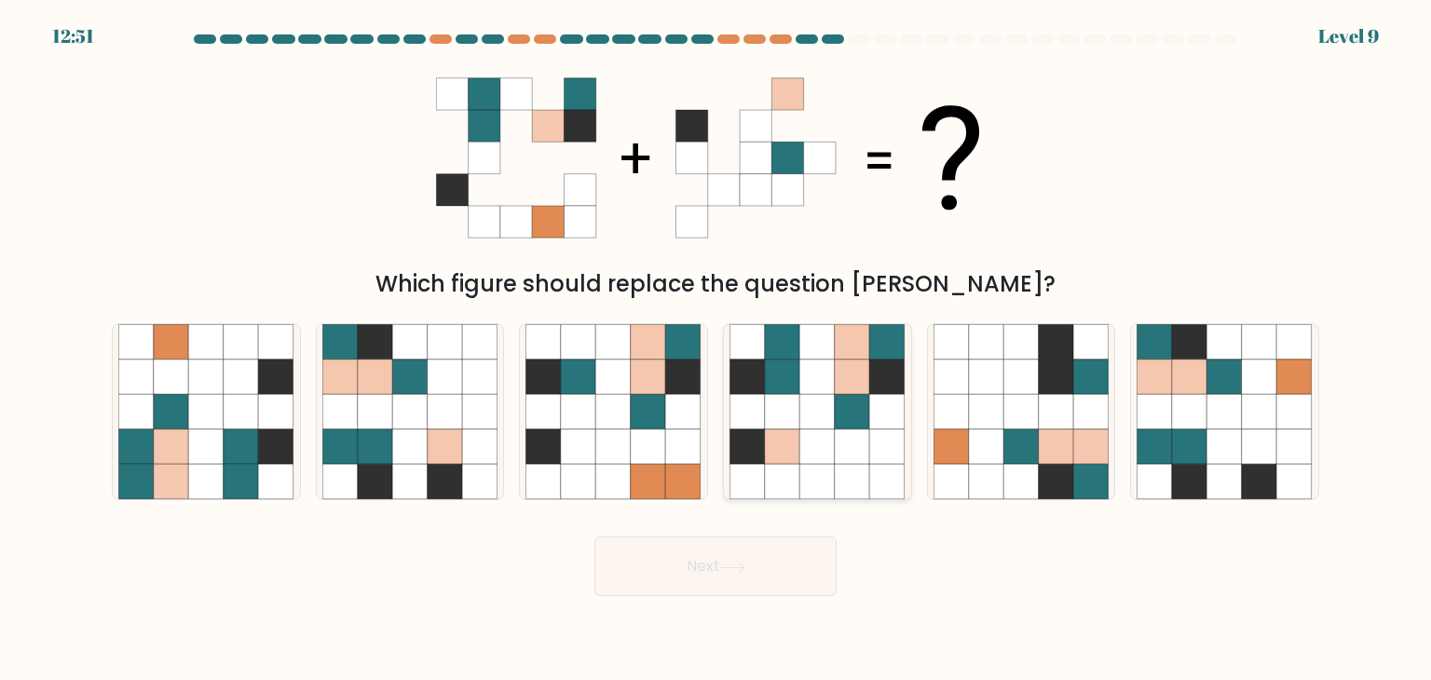
click at [870, 381] on icon at bounding box center [887, 377] width 35 height 35
click at [716, 349] on input "d." at bounding box center [716, 344] width 1 height 9
radio input "true"
click at [791, 567] on button "Next" at bounding box center [715, 567] width 242 height 60
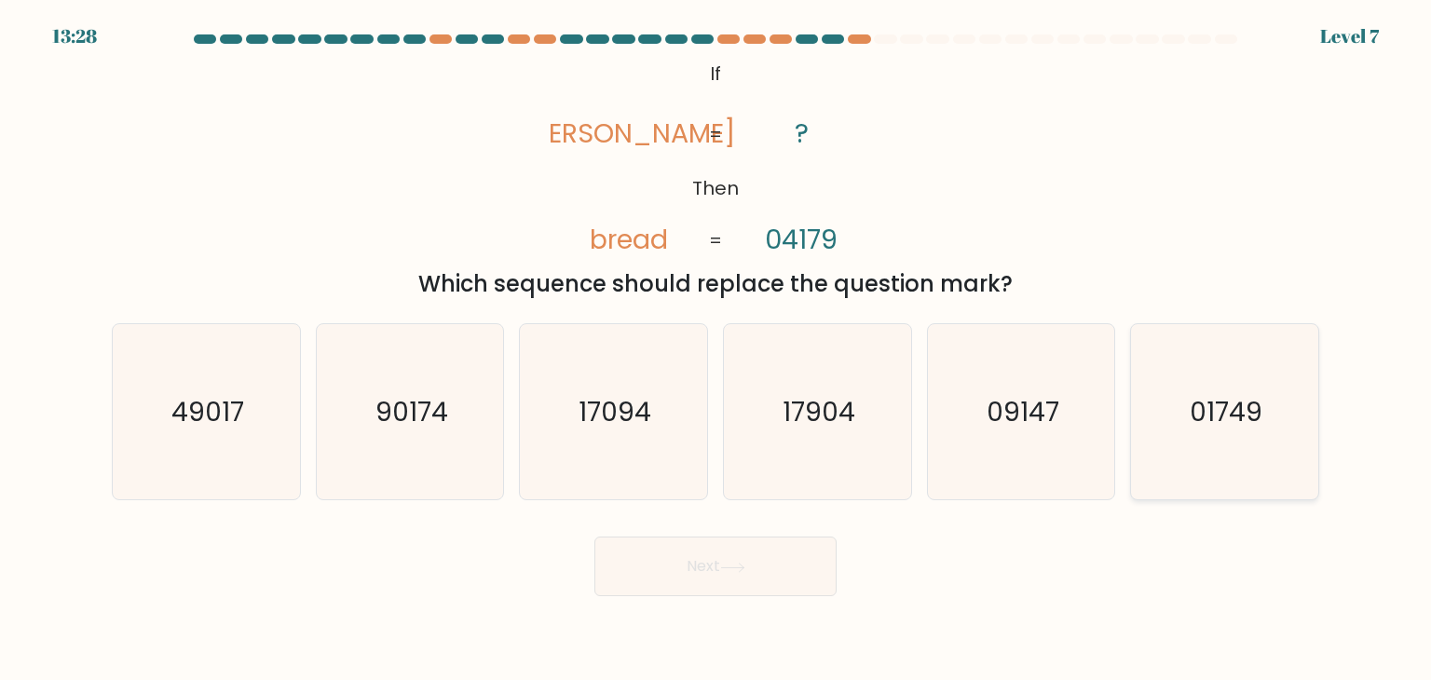
click at [1221, 415] on text "01749" at bounding box center [1226, 411] width 73 height 37
click at [716, 349] on input "f. 01749" at bounding box center [716, 344] width 1 height 9
radio input "true"
click at [717, 562] on button "Next" at bounding box center [715, 567] width 242 height 60
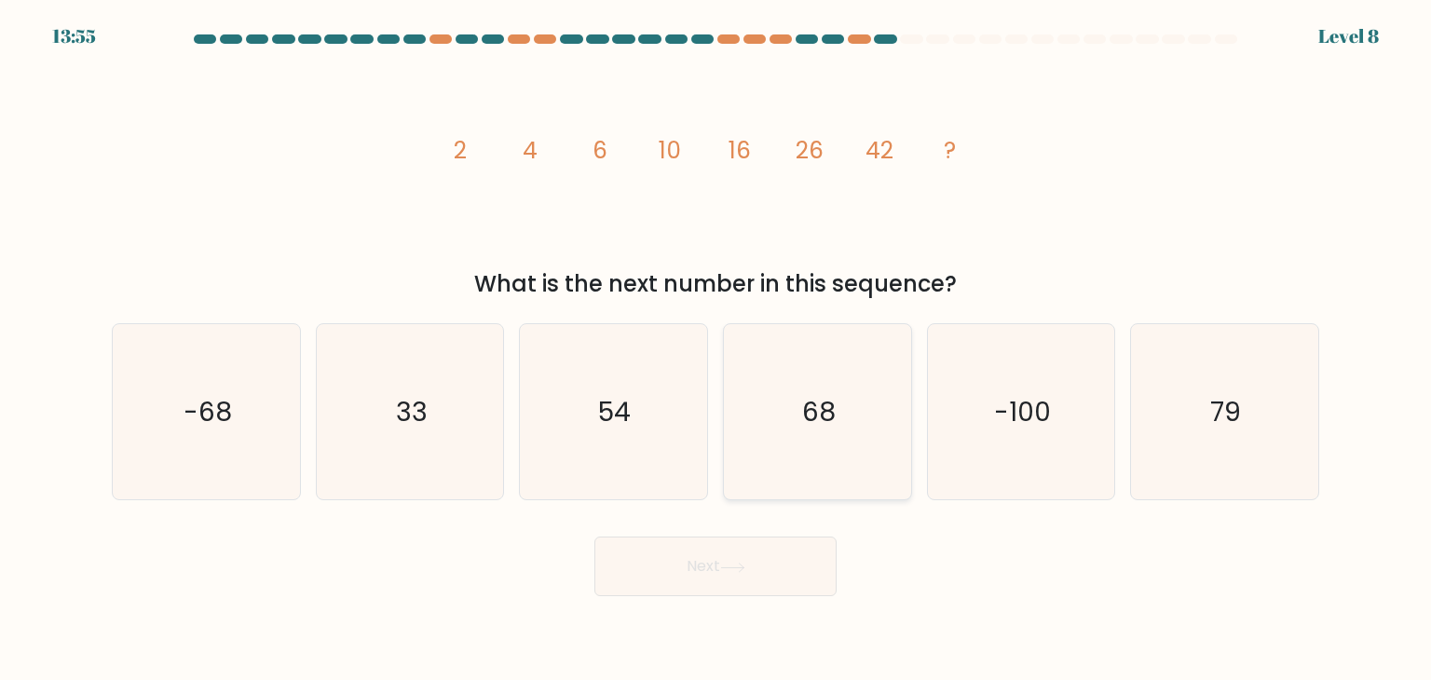
click at [774, 475] on icon "68" at bounding box center [817, 411] width 175 height 175
click at [716, 349] on input "d. 68" at bounding box center [716, 344] width 1 height 9
radio input "true"
click at [796, 552] on button "Next" at bounding box center [715, 567] width 242 height 60
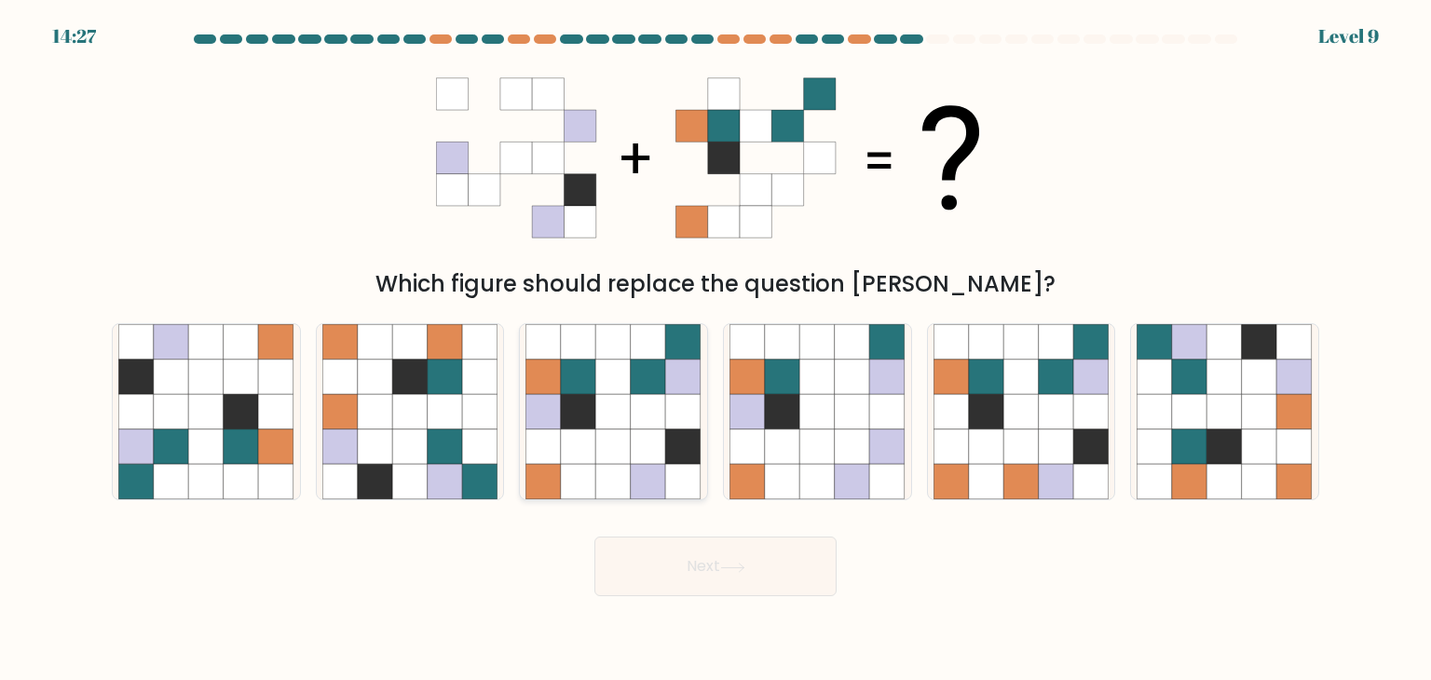
click at [630, 478] on icon at bounding box center [612, 411] width 175 height 175
click at [716, 349] on input "c." at bounding box center [716, 344] width 1 height 9
radio input "true"
click at [686, 575] on button "Next" at bounding box center [715, 567] width 242 height 60
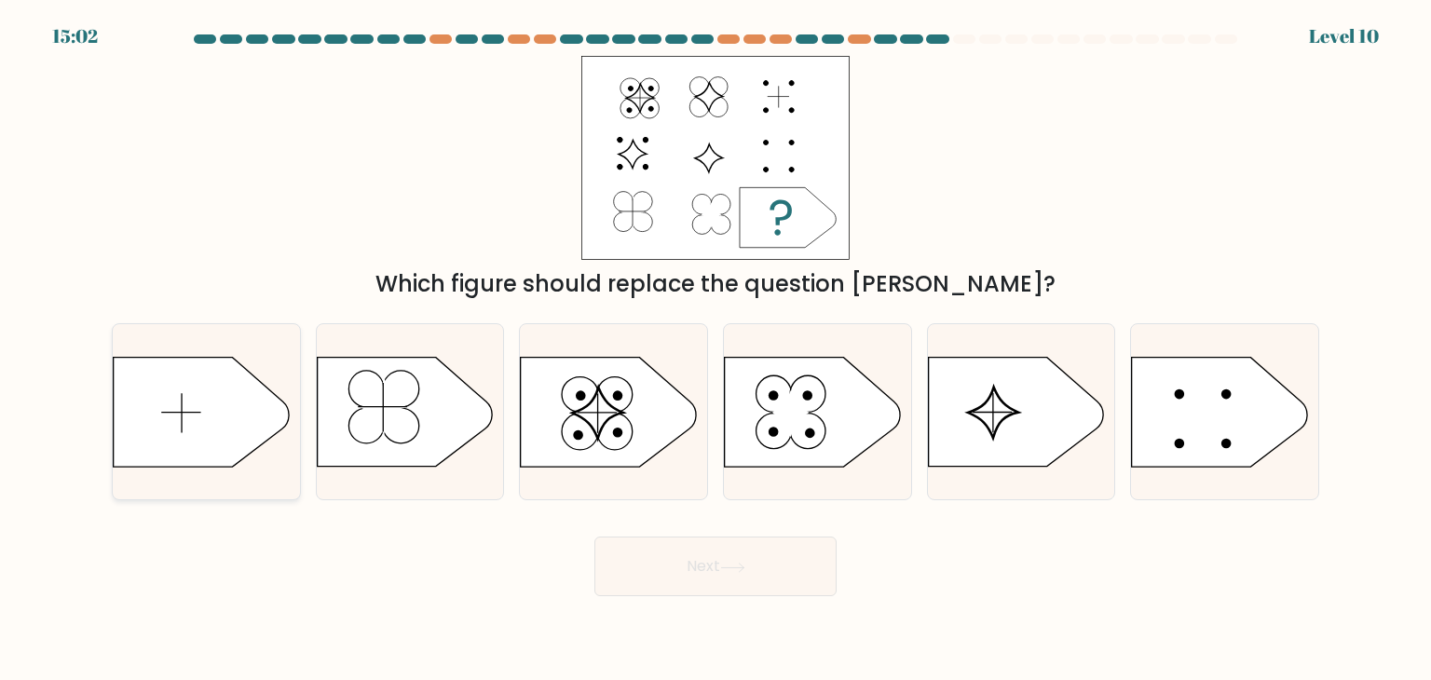
click at [249, 424] on icon at bounding box center [201, 412] width 175 height 109
click at [716, 349] on input "a." at bounding box center [716, 344] width 1 height 9
radio input "true"
click at [648, 563] on button "Next" at bounding box center [715, 567] width 242 height 60
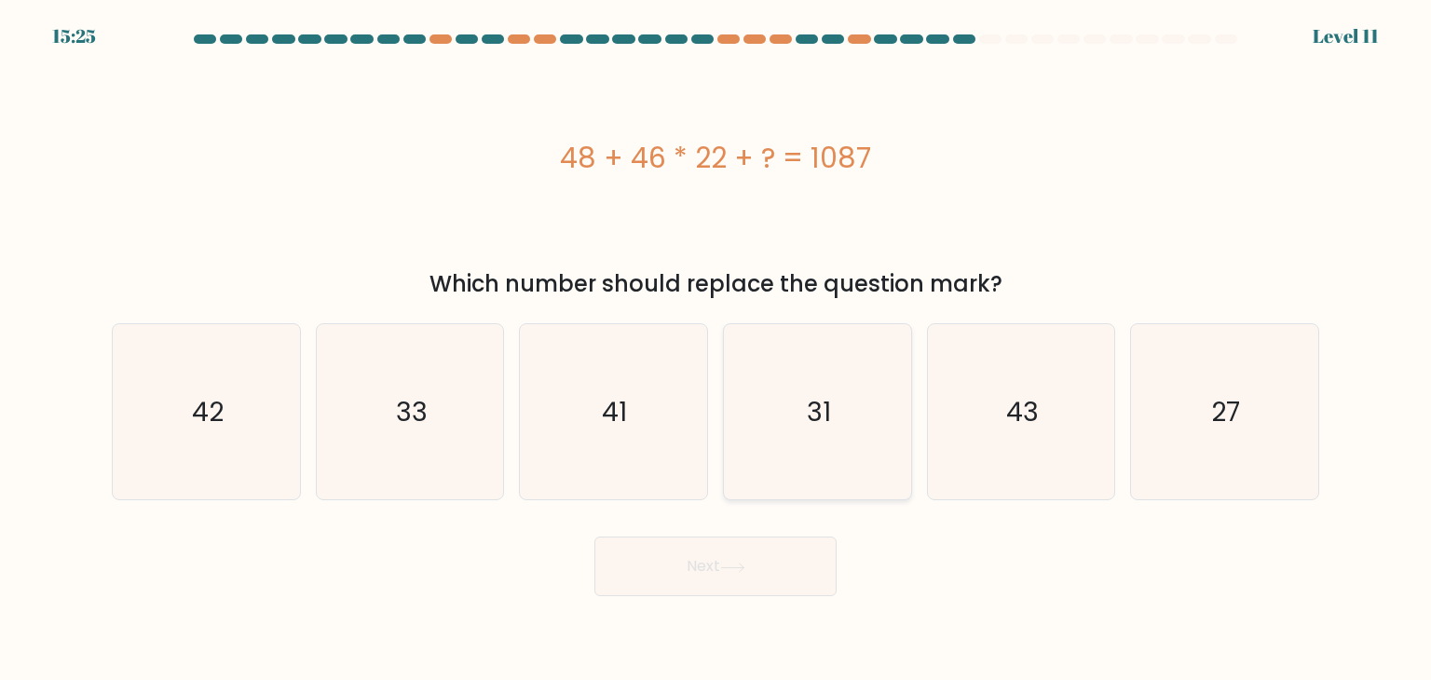
click at [886, 436] on icon "31" at bounding box center [817, 411] width 175 height 175
click at [716, 349] on input "d. 31" at bounding box center [716, 344] width 1 height 9
radio input "true"
click at [479, 555] on div "Next" at bounding box center [716, 560] width 1230 height 74
click at [1112, 443] on div "43" at bounding box center [1021, 411] width 189 height 177
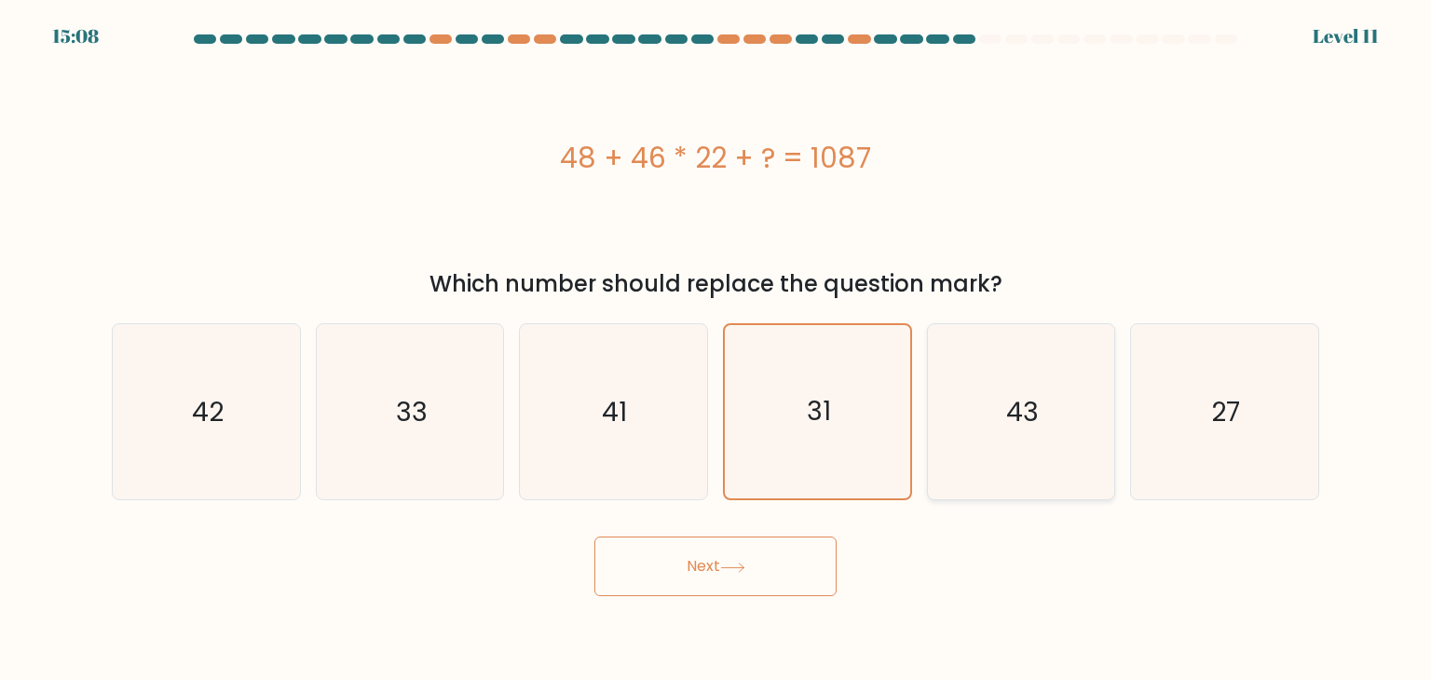
click at [716, 349] on input "e. 43" at bounding box center [716, 344] width 1 height 9
radio input "true"
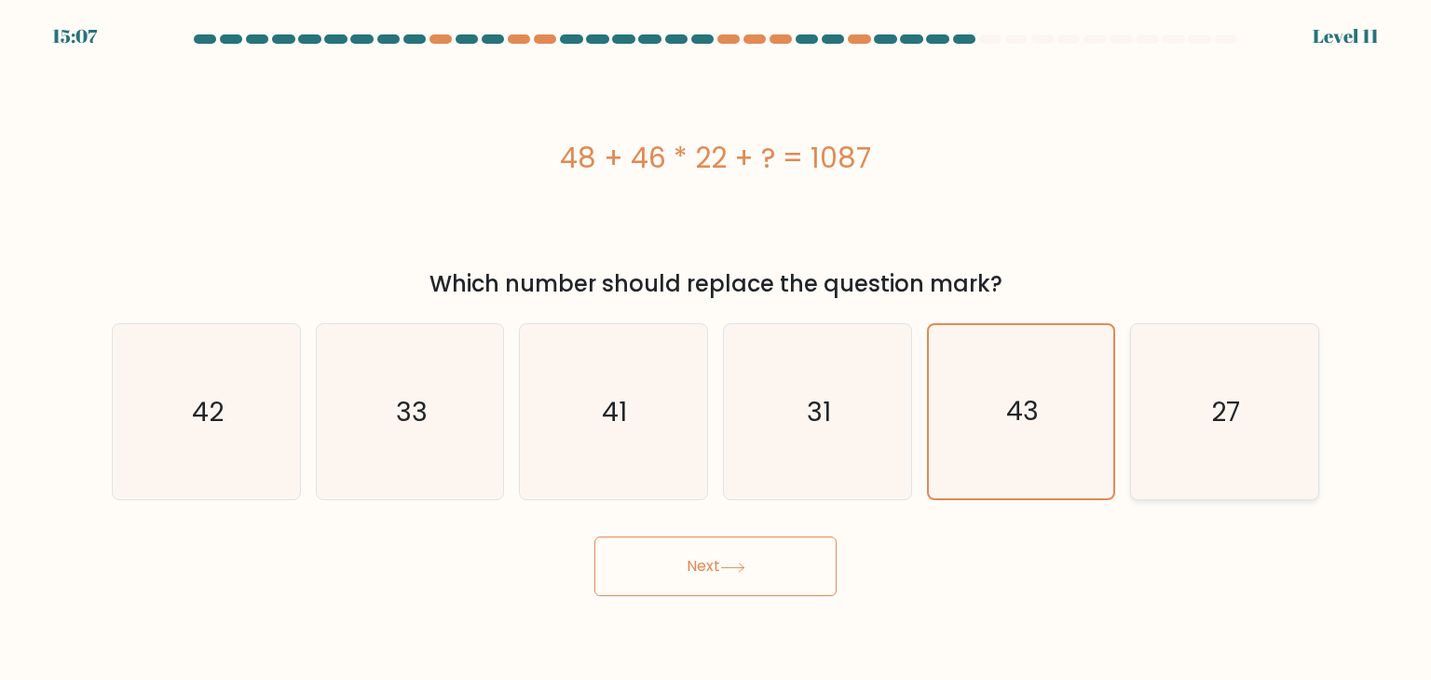
click at [1150, 445] on icon "27" at bounding box center [1224, 411] width 175 height 175
click at [716, 349] on input "f. 27" at bounding box center [716, 344] width 1 height 9
radio input "true"
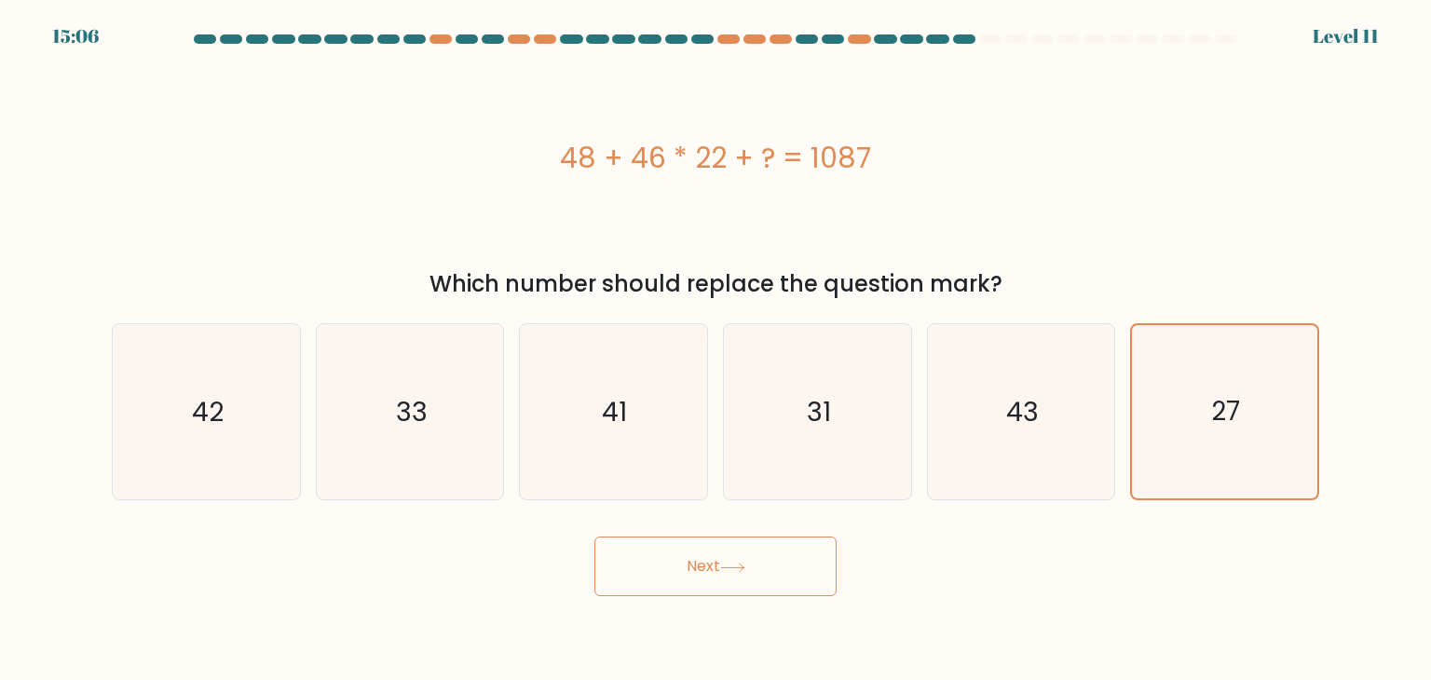
click at [786, 552] on button "Next" at bounding box center [715, 567] width 242 height 60
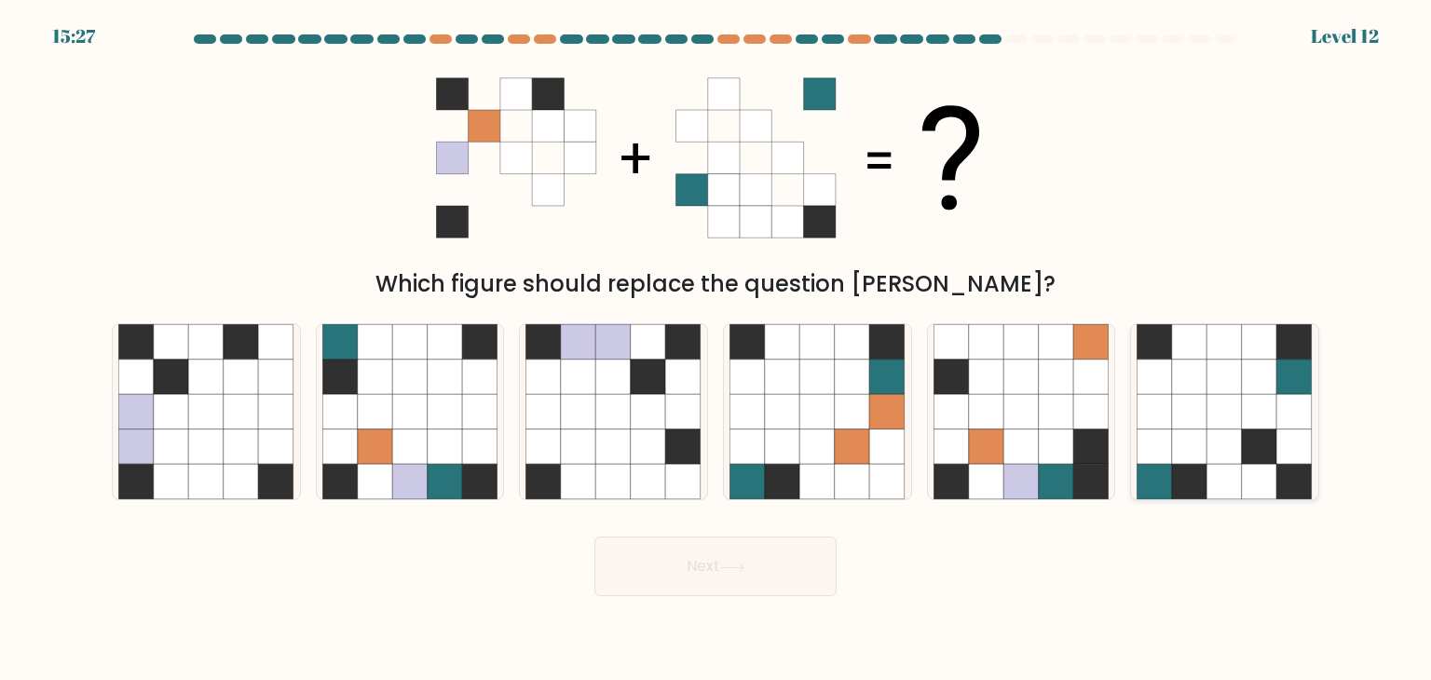
click at [1199, 462] on icon at bounding box center [1189, 447] width 35 height 35
click at [716, 349] on input "f." at bounding box center [716, 344] width 1 height 9
radio input "true"
click at [1009, 469] on icon at bounding box center [1020, 482] width 35 height 35
click at [716, 349] on input "e." at bounding box center [716, 344] width 1 height 9
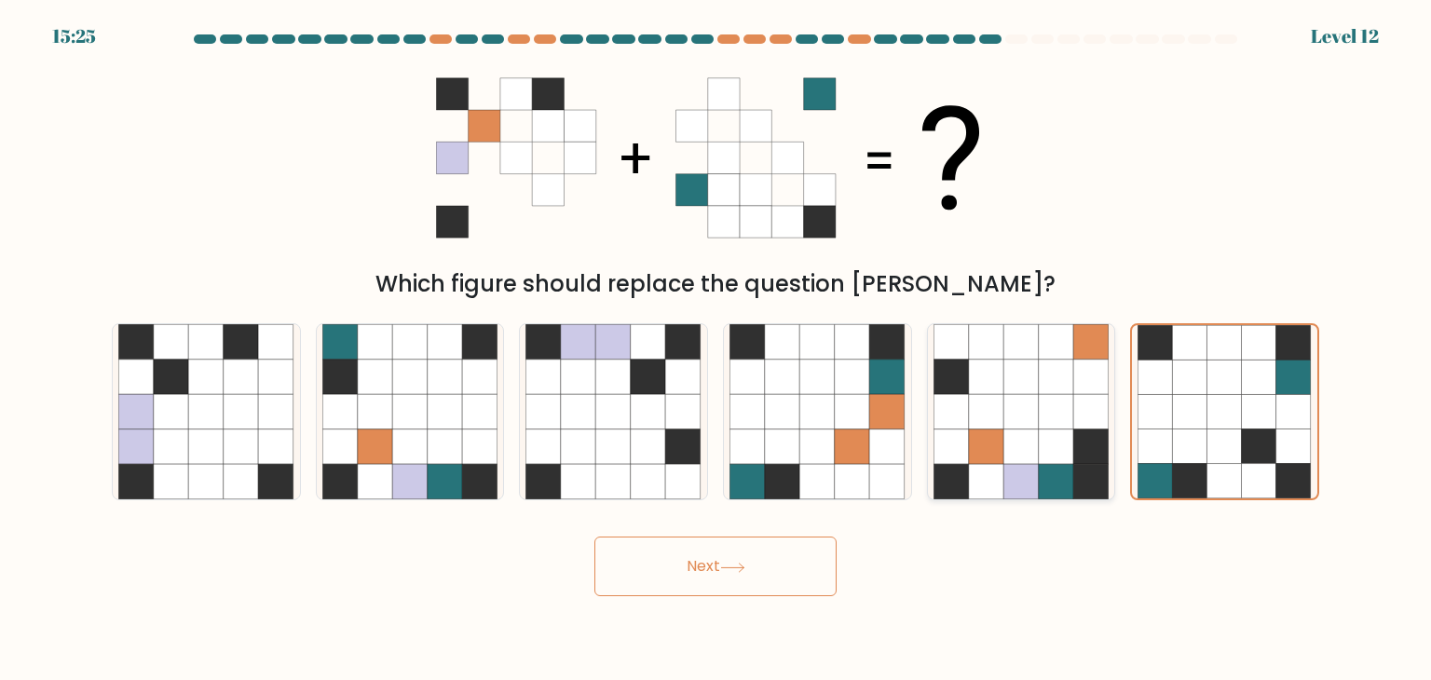
radio input "true"
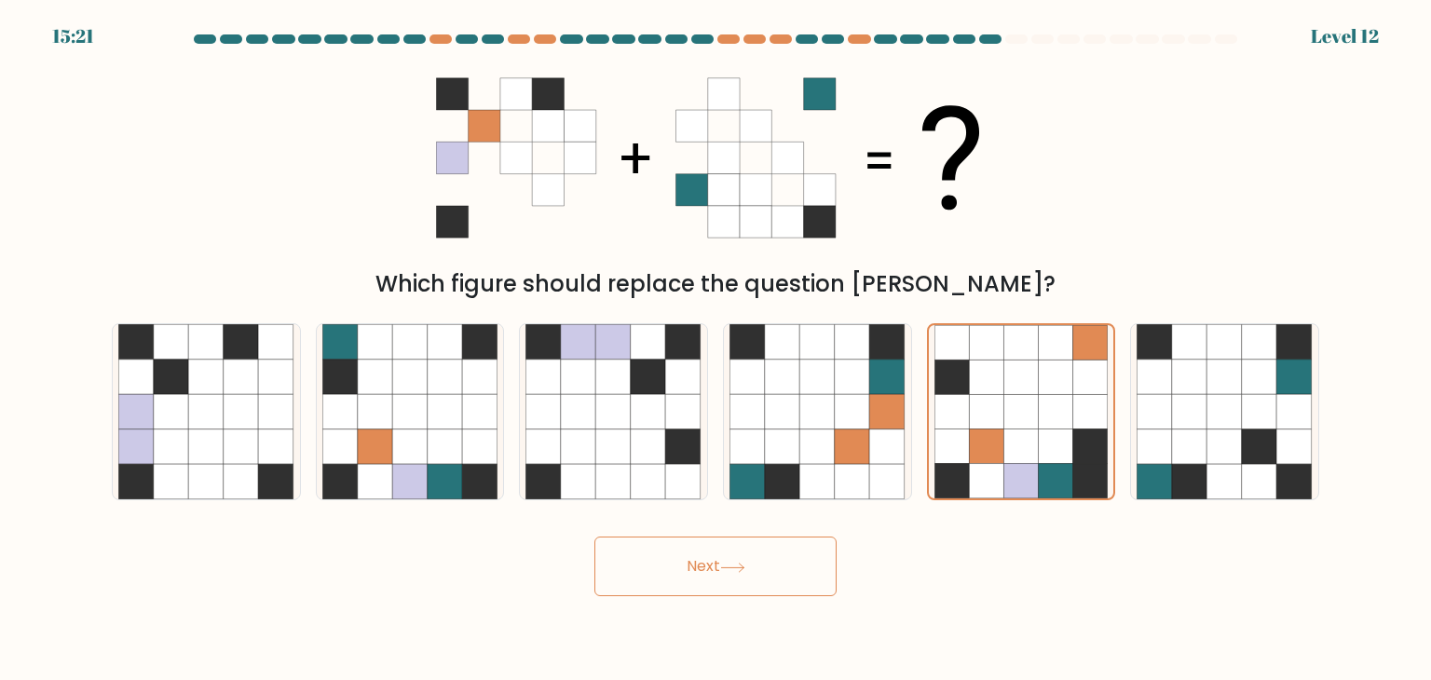
click at [669, 560] on button "Next" at bounding box center [715, 567] width 242 height 60
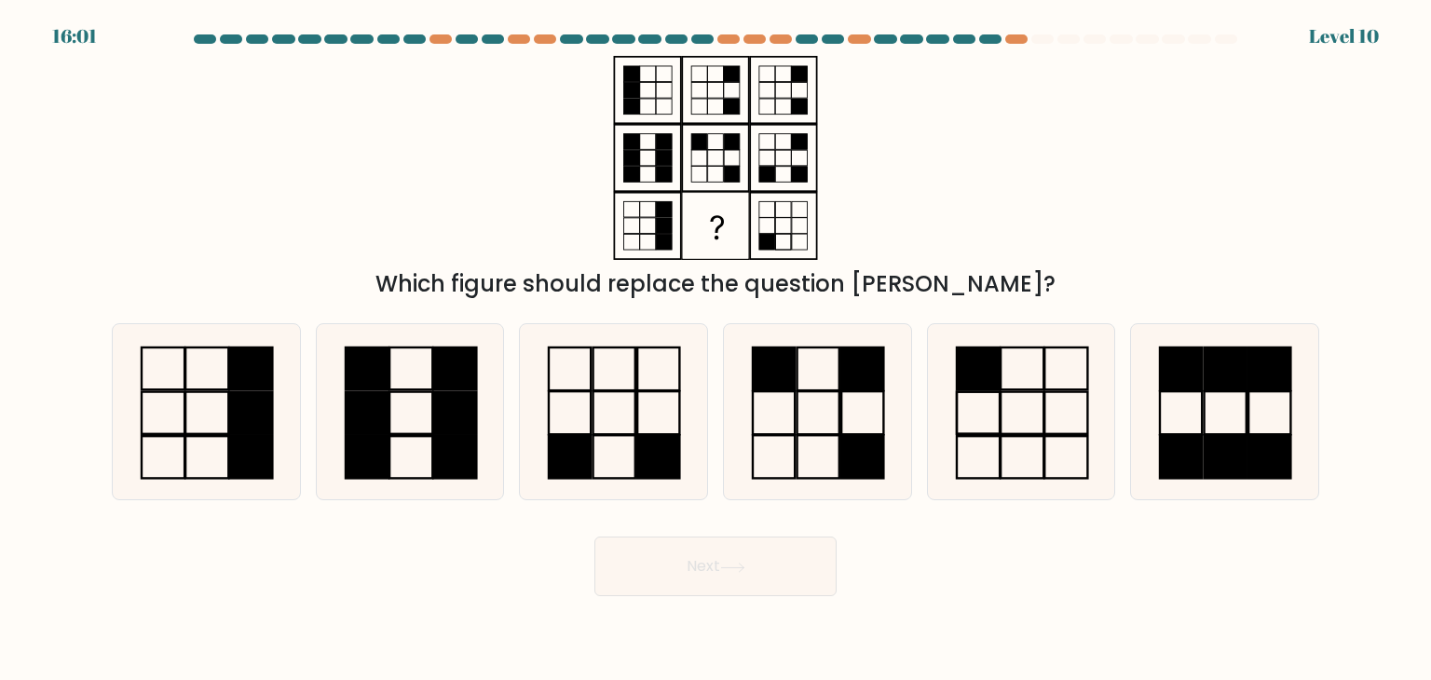
click at [1122, 443] on div "e." at bounding box center [1022, 411] width 204 height 177
click at [1032, 438] on icon at bounding box center [1021, 411] width 175 height 175
click at [716, 349] on input "e." at bounding box center [716, 344] width 1 height 9
radio input "true"
click at [750, 566] on button "Next" at bounding box center [715, 567] width 242 height 60
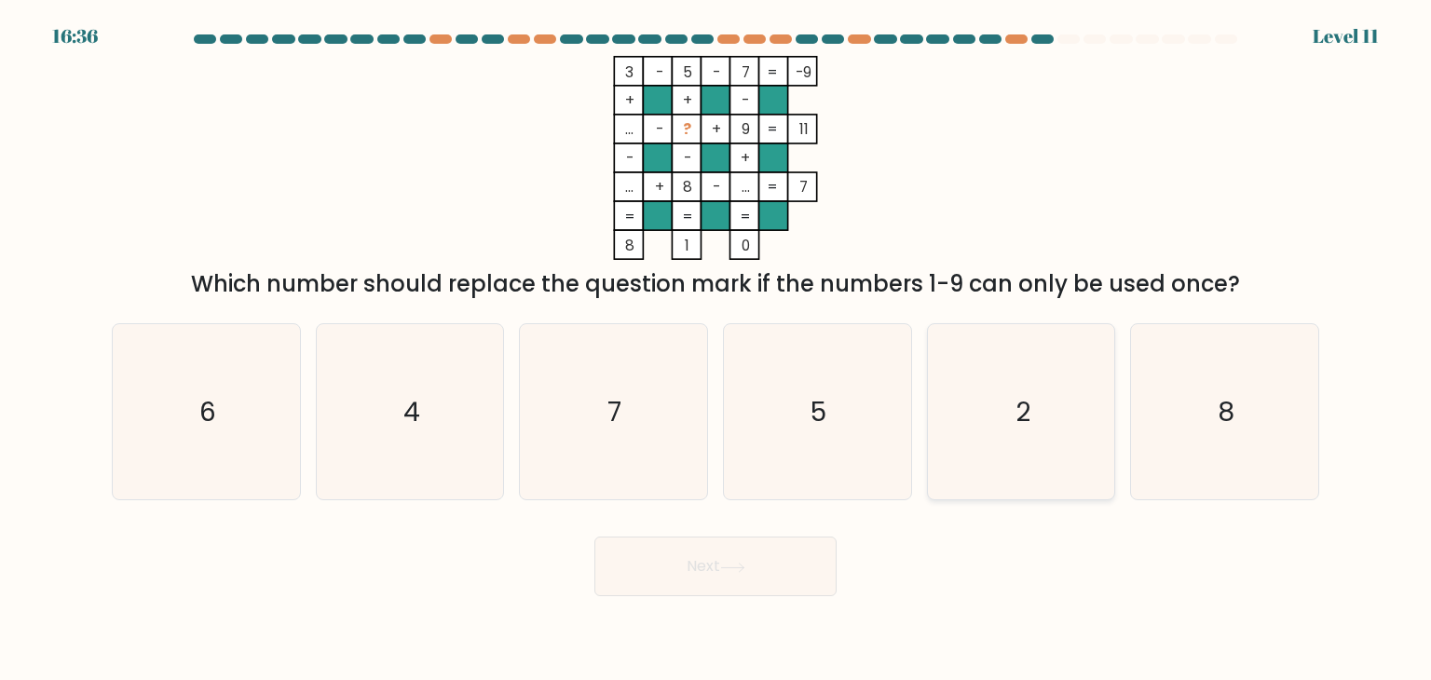
click at [1084, 417] on icon "2" at bounding box center [1021, 411] width 175 height 175
click at [716, 349] on input "e. 2" at bounding box center [716, 344] width 1 height 9
radio input "true"
click at [684, 582] on button "Next" at bounding box center [715, 567] width 242 height 60
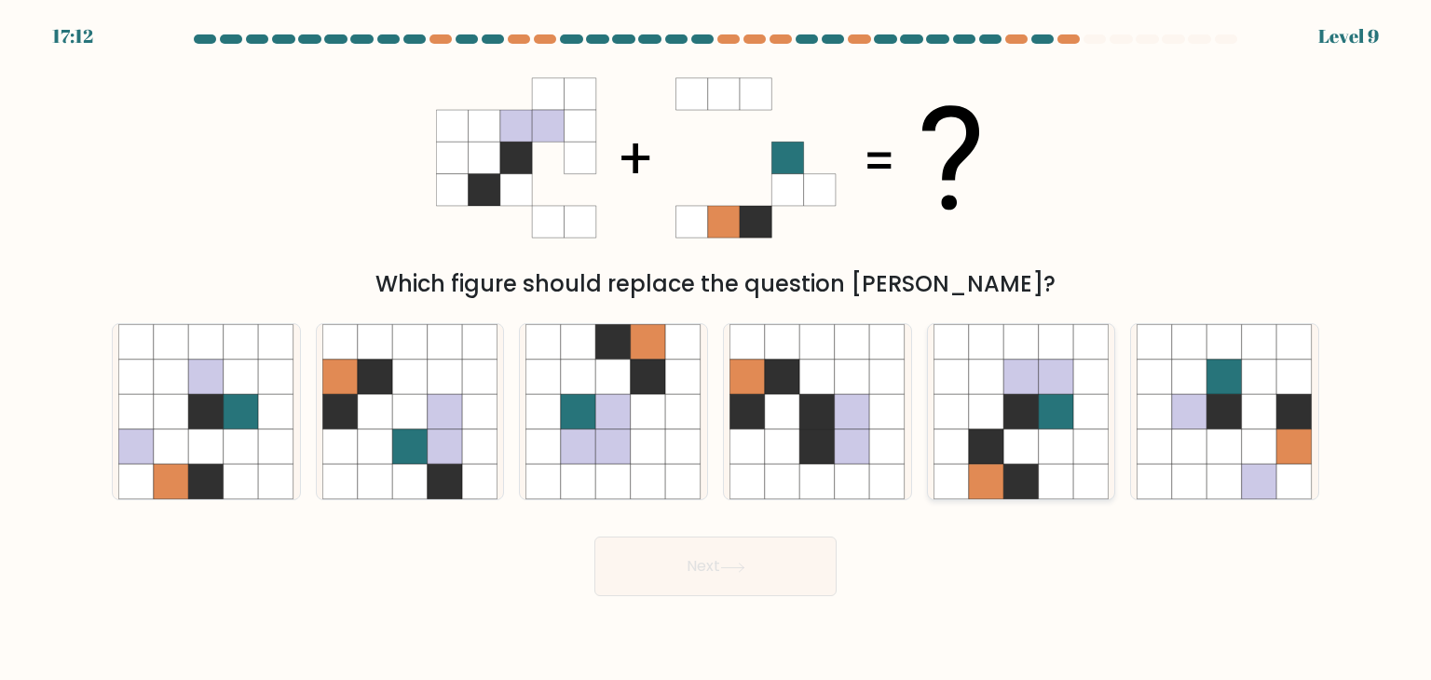
click at [1008, 474] on icon at bounding box center [1020, 482] width 35 height 35
click at [716, 349] on input "e." at bounding box center [716, 344] width 1 height 9
radio input "true"
click at [684, 574] on button "Next" at bounding box center [715, 567] width 242 height 60
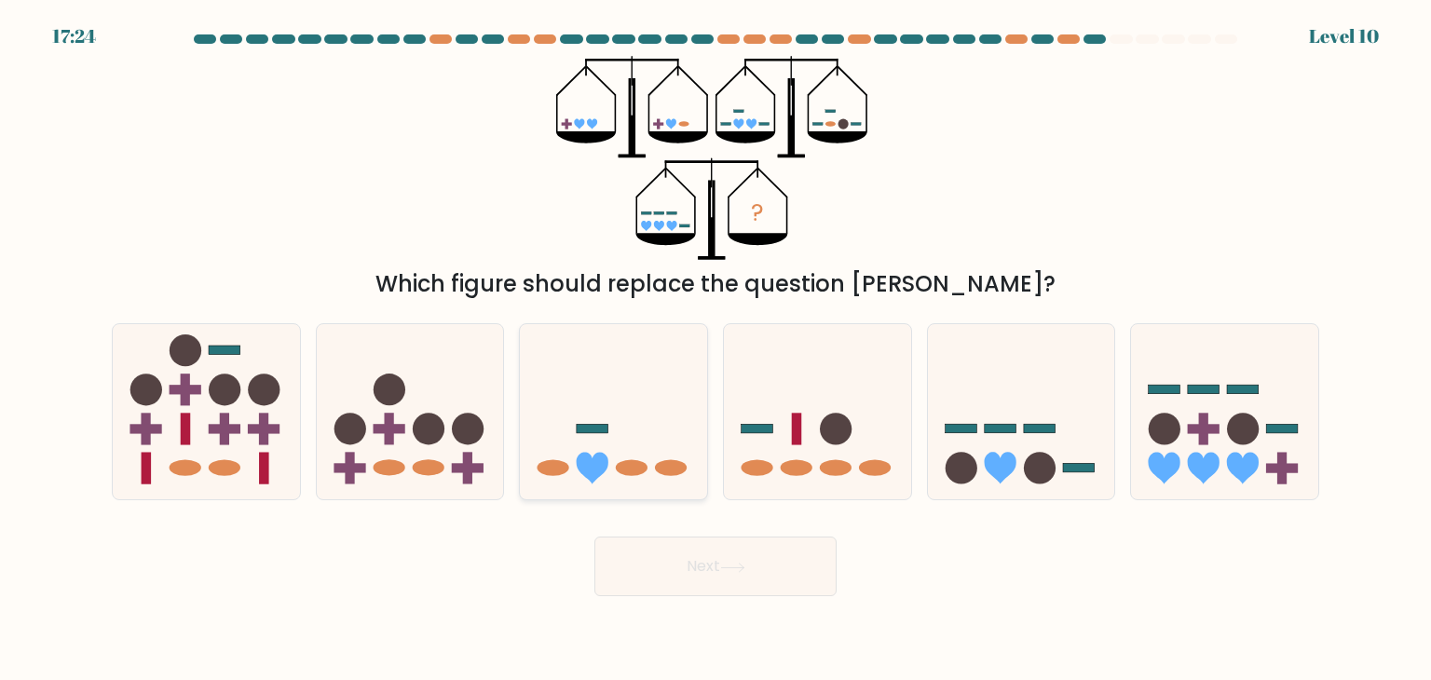
click at [688, 478] on icon at bounding box center [613, 411] width 187 height 155
click at [716, 349] on input "c." at bounding box center [716, 344] width 1 height 9
radio input "true"
click at [728, 541] on button "Next" at bounding box center [715, 567] width 242 height 60
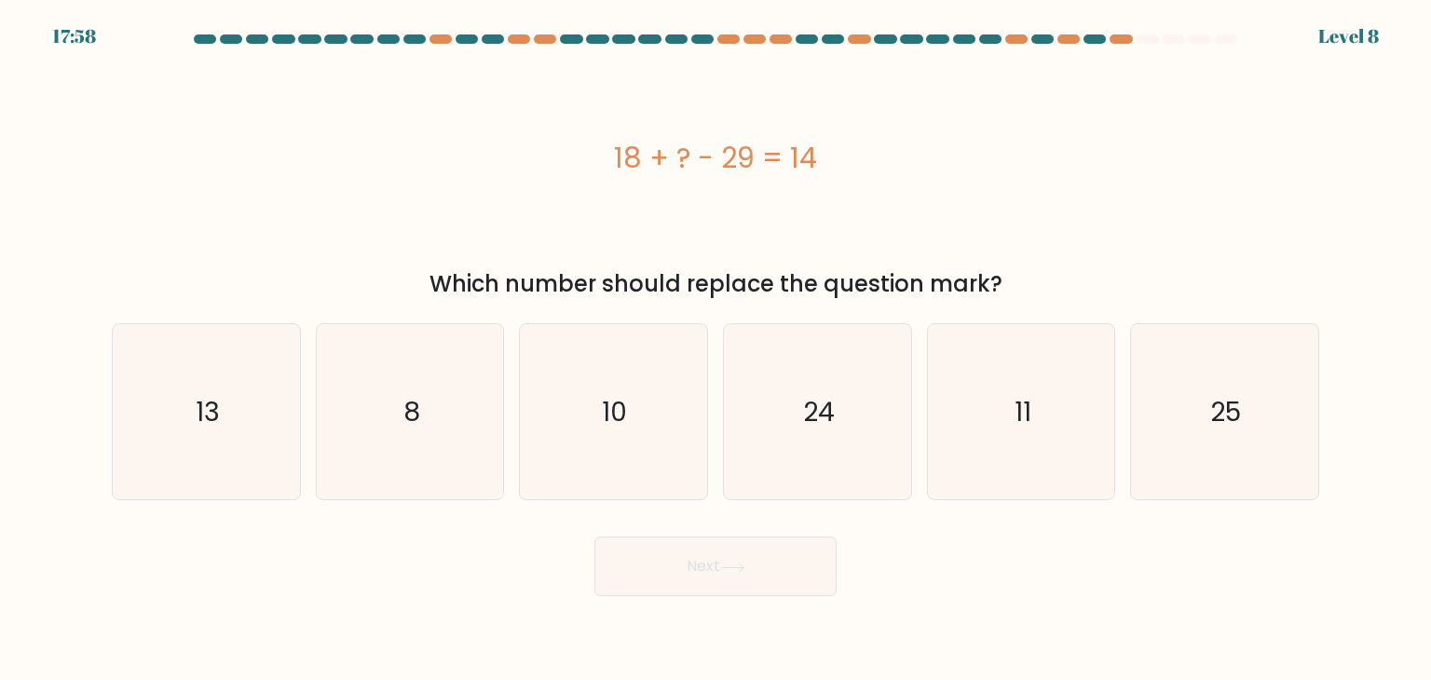
click at [822, 575] on button "Next" at bounding box center [715, 567] width 242 height 60
click at [1305, 404] on icon "25" at bounding box center [1224, 411] width 175 height 175
click at [716, 349] on input "f. 25" at bounding box center [716, 344] width 1 height 9
radio input "true"
click at [760, 560] on button "Next" at bounding box center [715, 567] width 242 height 60
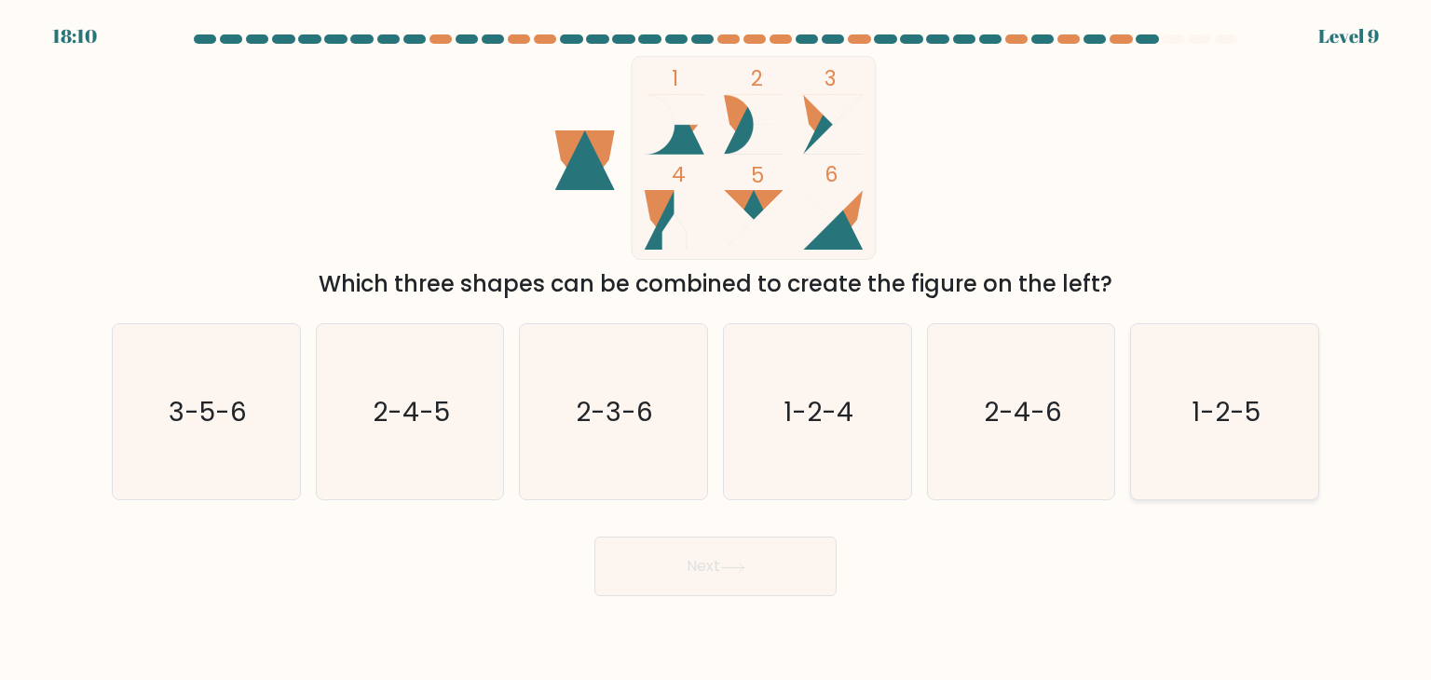
click at [1148, 407] on icon "1-2-5" at bounding box center [1224, 411] width 175 height 175
click at [716, 349] on input "f. 1-2-5" at bounding box center [716, 344] width 1 height 9
radio input "true"
click at [727, 583] on button "Next" at bounding box center [715, 567] width 242 height 60
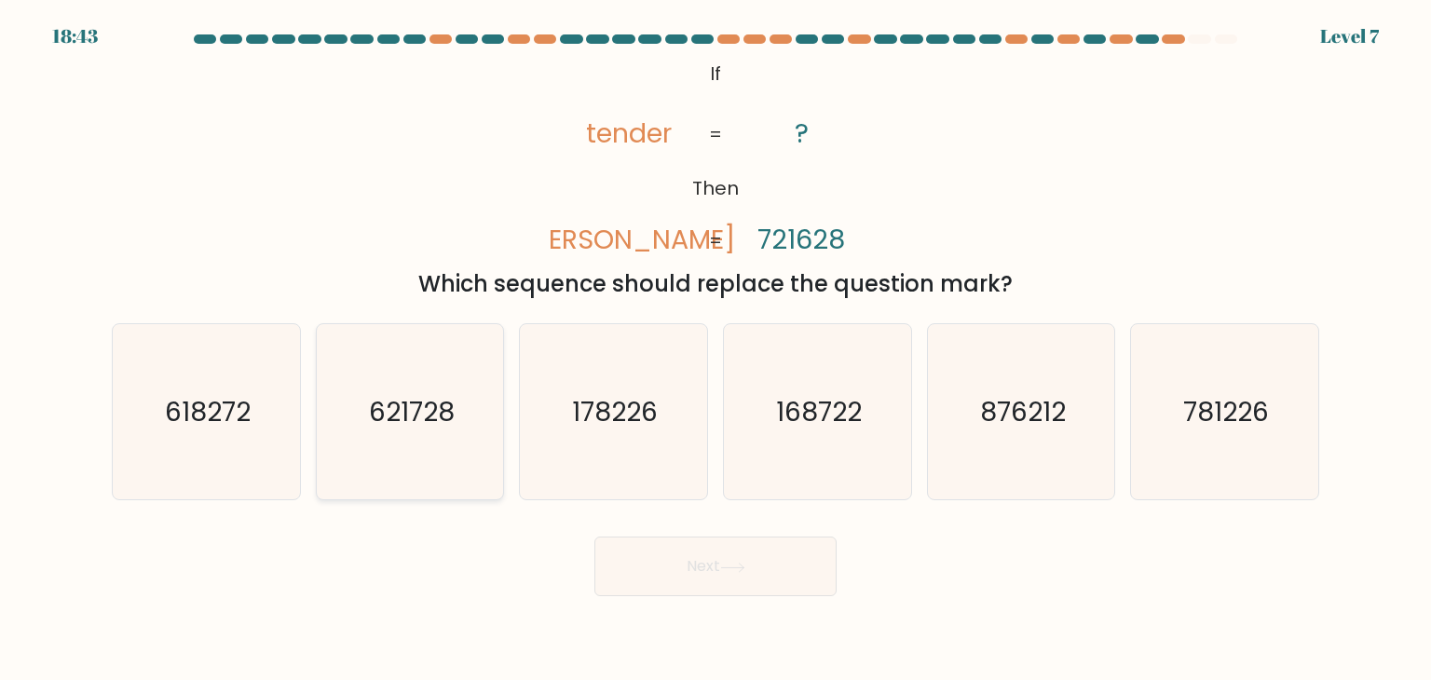
click at [397, 430] on icon "621728" at bounding box center [409, 411] width 175 height 175
click at [716, 349] on input "b. 621728" at bounding box center [716, 344] width 1 height 9
radio input "true"
click at [670, 567] on button "Next" at bounding box center [715, 567] width 242 height 60
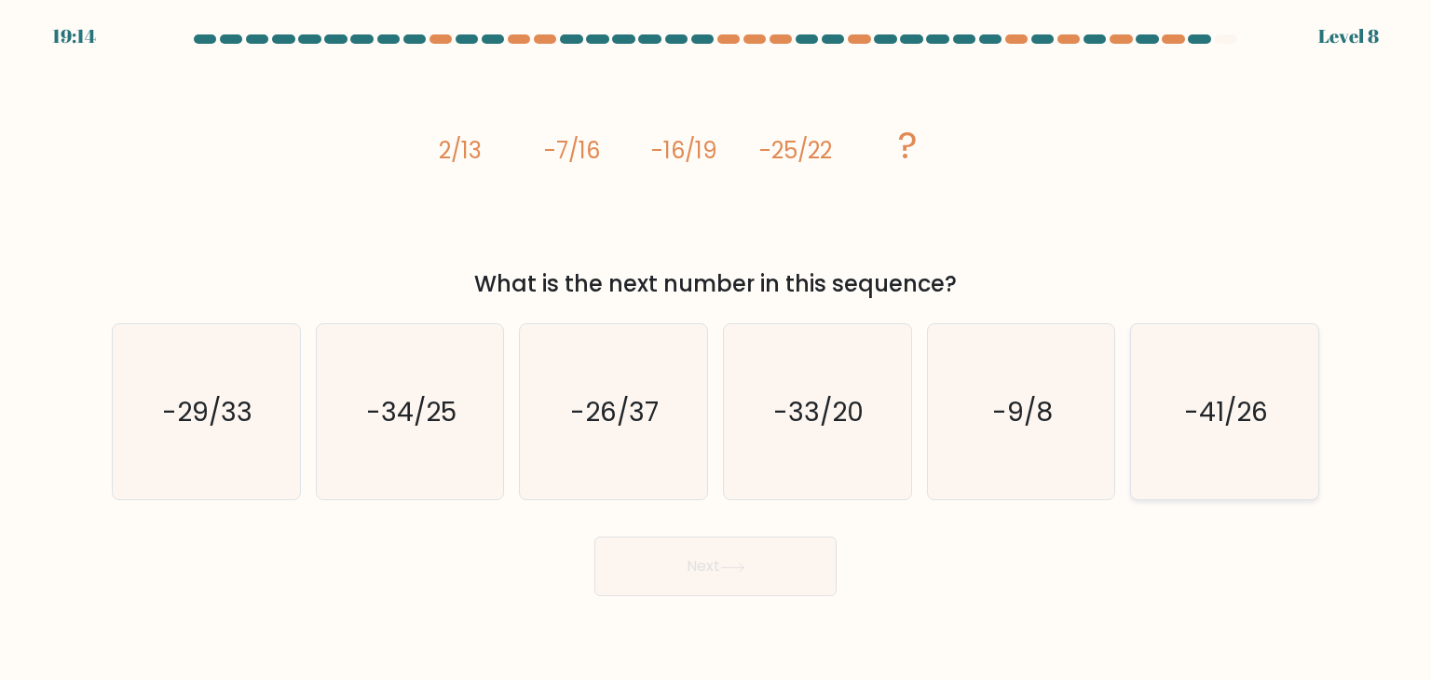
click at [1242, 373] on icon "-41/26" at bounding box center [1224, 411] width 175 height 175
click at [716, 349] on input "f. -41/26" at bounding box center [716, 344] width 1 height 9
radio input "true"
click at [758, 605] on body "19:13 Level 8" at bounding box center [715, 340] width 1431 height 680
click at [749, 574] on button "Next" at bounding box center [715, 567] width 242 height 60
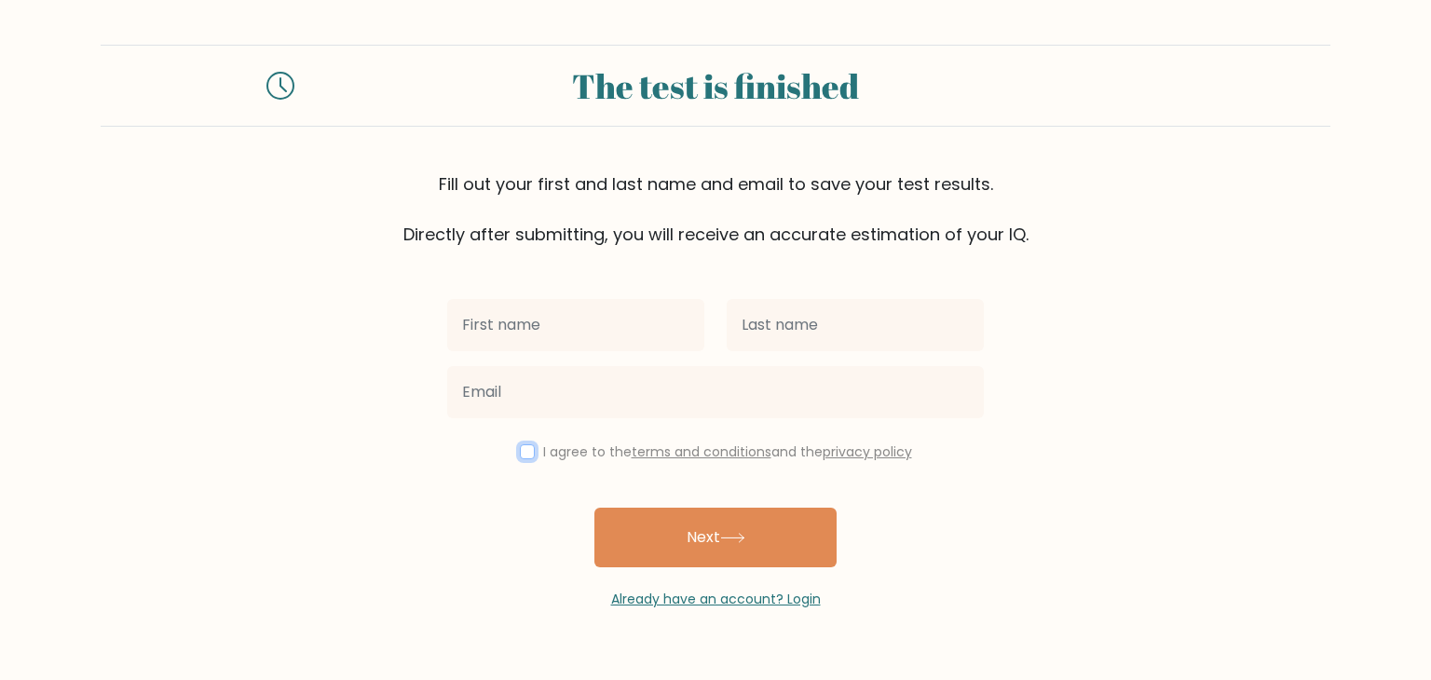
click at [520, 456] on input "checkbox" at bounding box center [527, 451] width 15 height 15
checkbox input "true"
